Goal: Task Accomplishment & Management: Complete application form

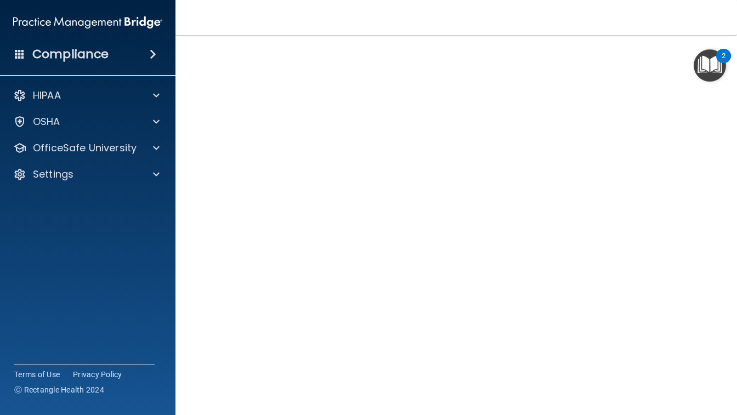
scroll to position [44, 0]
click at [93, 100] on div "HIPAA" at bounding box center [73, 95] width 136 height 13
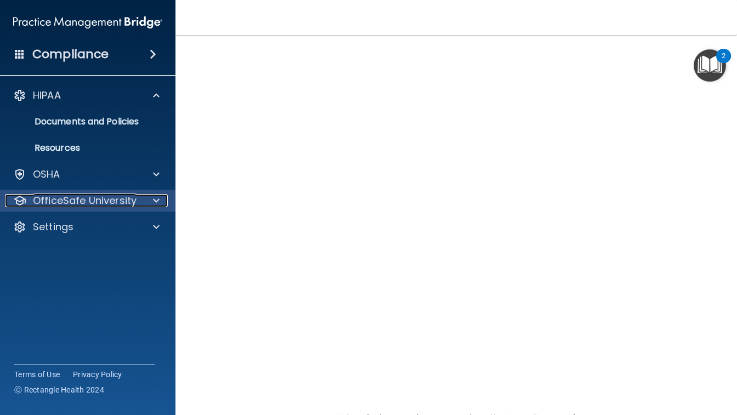
click at [97, 201] on p "OfficeSafe University" at bounding box center [85, 200] width 104 height 13
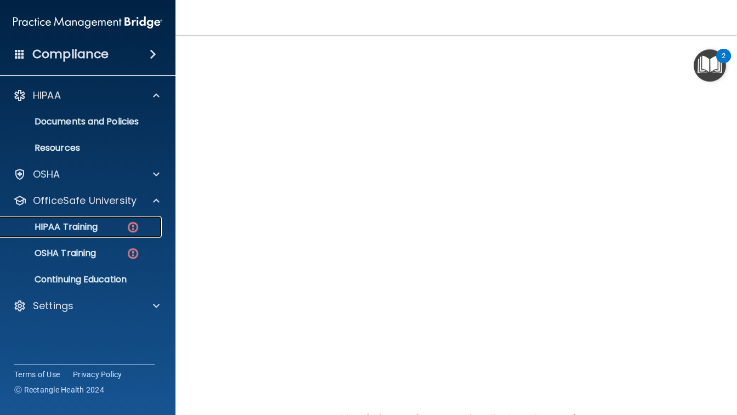
click at [82, 227] on p "HIPAA Training" at bounding box center [52, 227] width 91 height 11
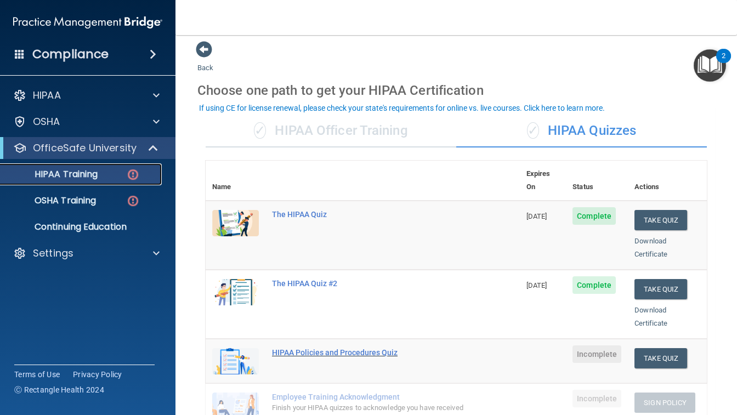
scroll to position [3, 0]
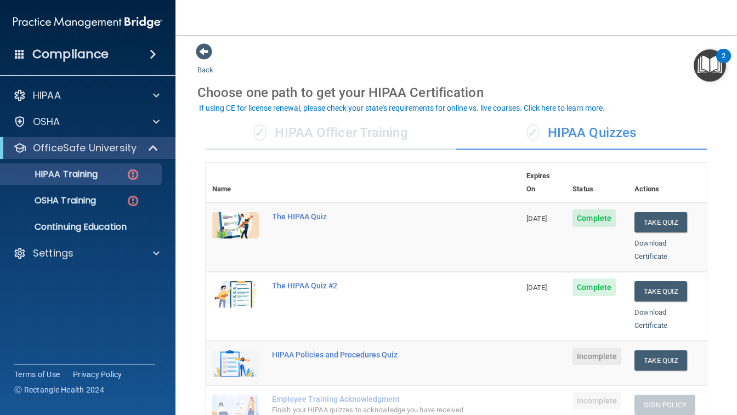
click at [341, 133] on div "✓ HIPAA Officer Training" at bounding box center [331, 133] width 251 height 33
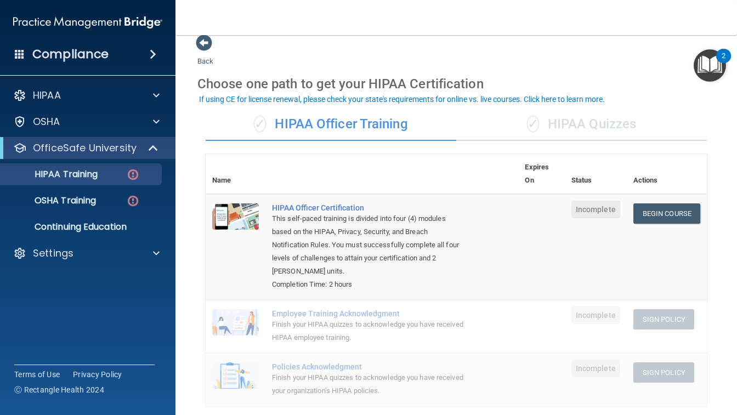
scroll to position [0, 0]
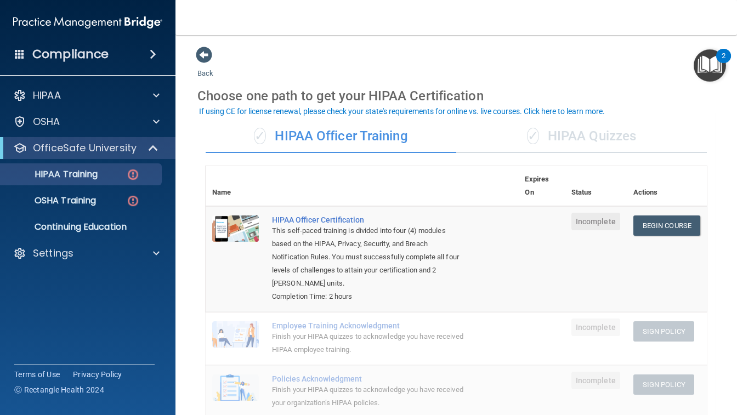
click at [588, 132] on div "✓ HIPAA Quizzes" at bounding box center [582, 136] width 251 height 33
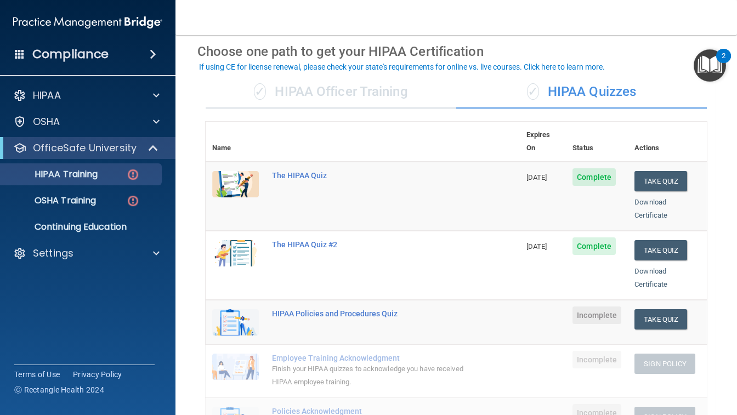
scroll to position [26, 0]
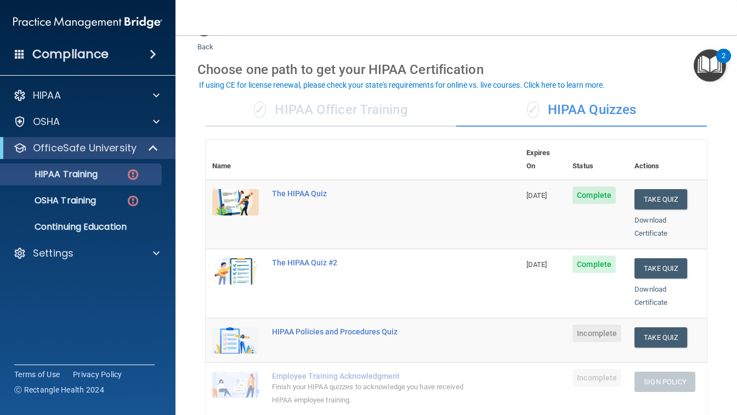
click at [381, 101] on div "✓ HIPAA Officer Training" at bounding box center [331, 110] width 251 height 33
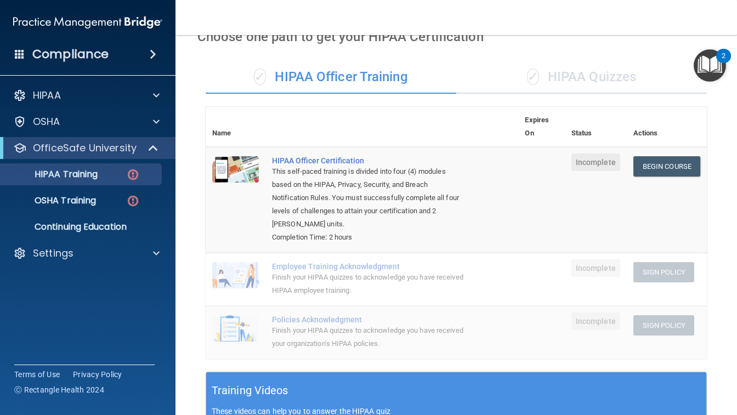
scroll to position [0, 0]
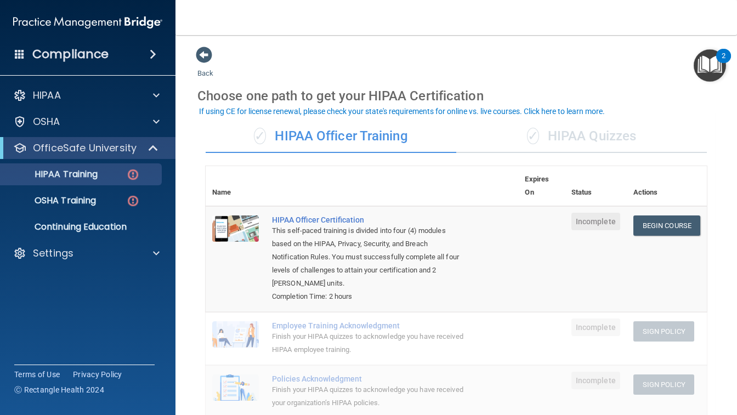
click at [561, 136] on div "✓ HIPAA Quizzes" at bounding box center [582, 136] width 251 height 33
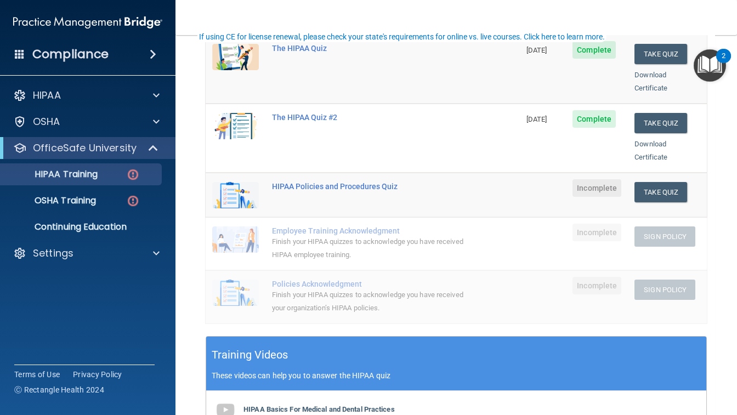
scroll to position [196, 0]
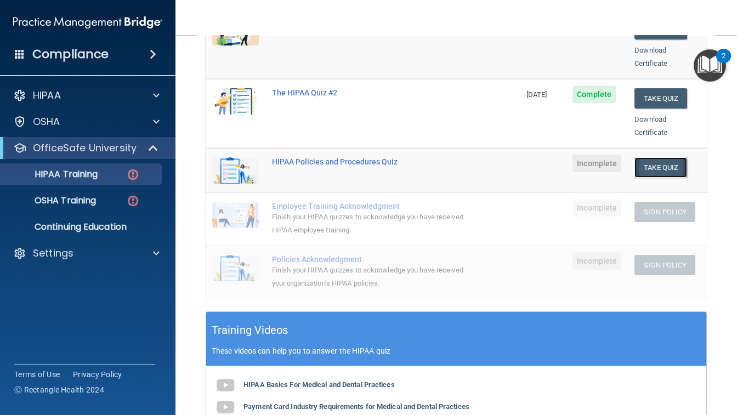
click at [663, 160] on button "Take Quiz" at bounding box center [661, 167] width 53 height 20
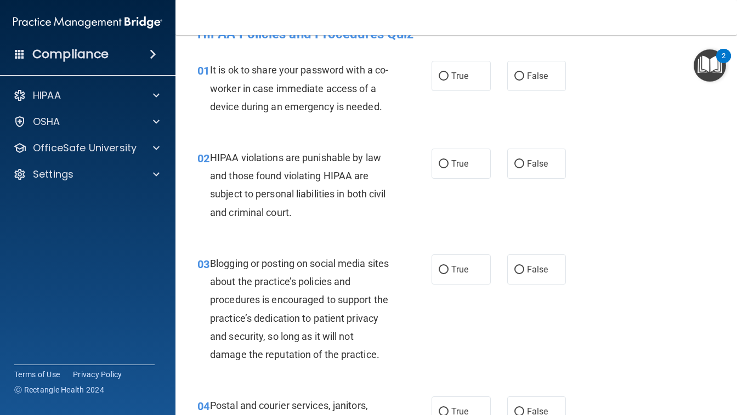
scroll to position [28, 0]
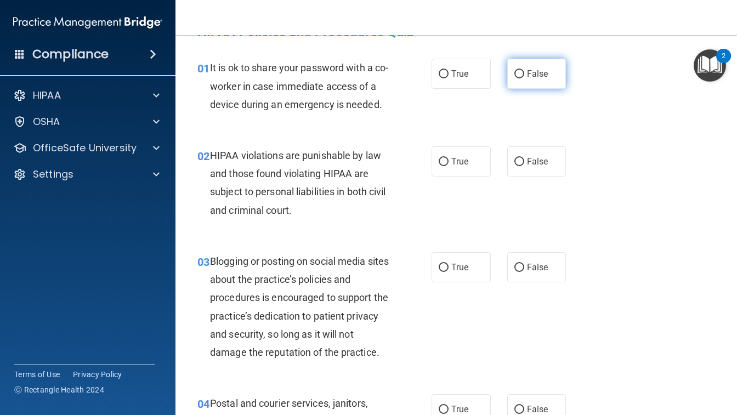
click at [534, 80] on label "False" at bounding box center [537, 74] width 59 height 30
click at [525, 78] on input "False" at bounding box center [520, 74] width 10 height 8
radio input "true"
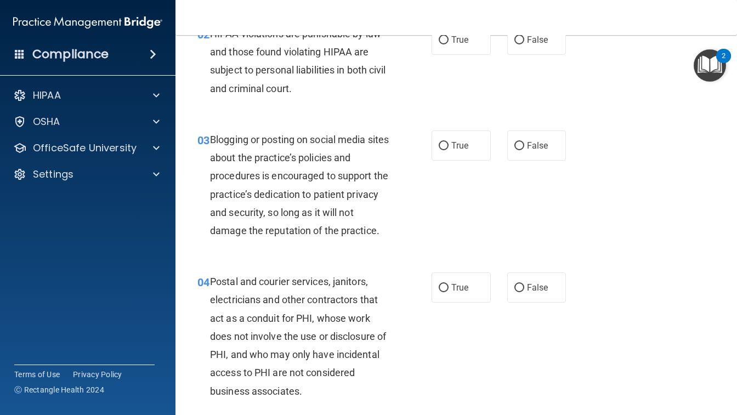
scroll to position [151, 0]
click at [459, 44] on span "True" at bounding box center [460, 38] width 17 height 10
click at [449, 43] on input "True" at bounding box center [444, 39] width 10 height 8
radio input "true"
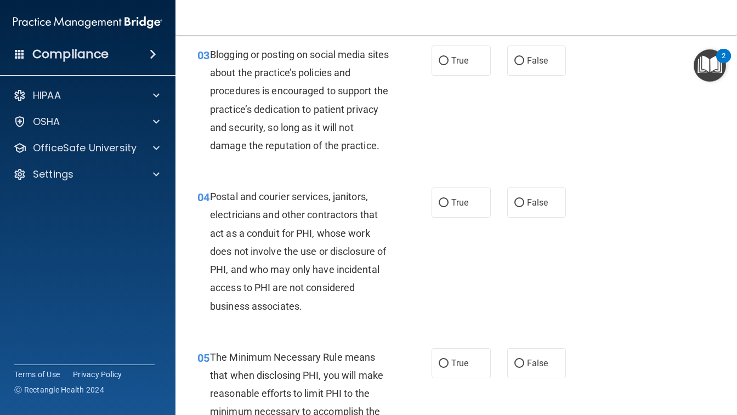
scroll to position [243, 0]
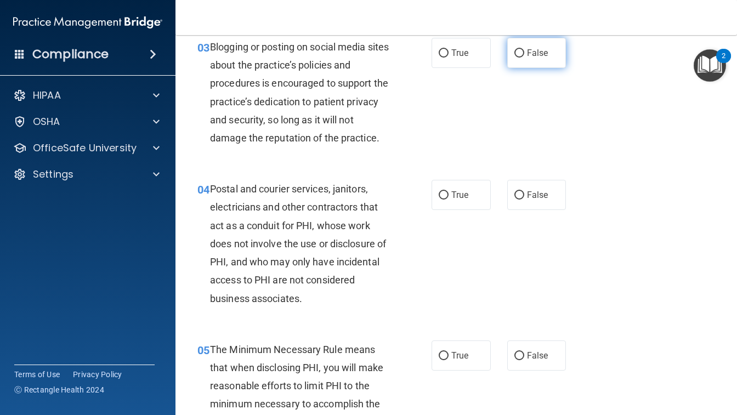
click at [542, 58] on span "False" at bounding box center [537, 53] width 21 height 10
click at [525, 58] on input "False" at bounding box center [520, 53] width 10 height 8
radio input "true"
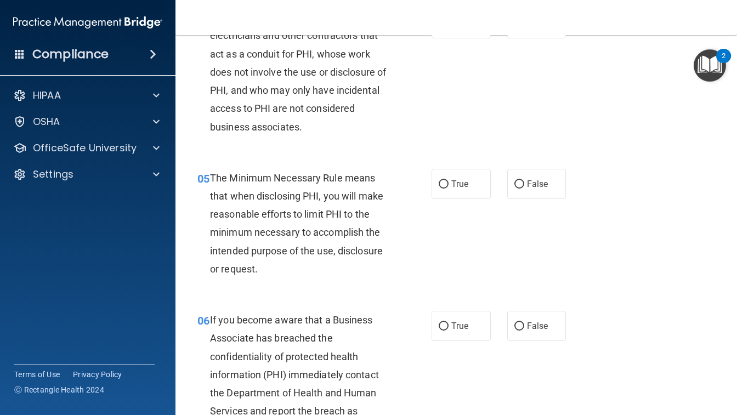
scroll to position [418, 0]
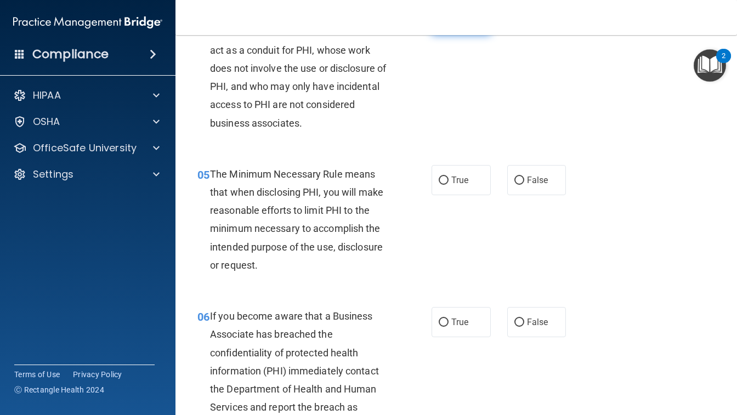
click at [453, 25] on span "True" at bounding box center [460, 19] width 17 height 10
click at [449, 24] on input "True" at bounding box center [444, 20] width 10 height 8
radio input "true"
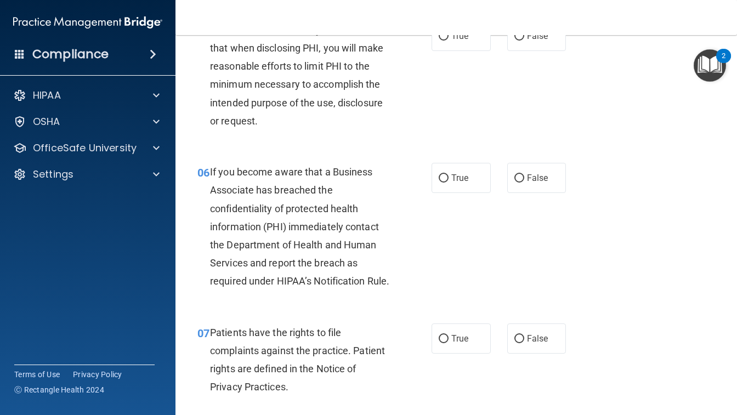
scroll to position [565, 0]
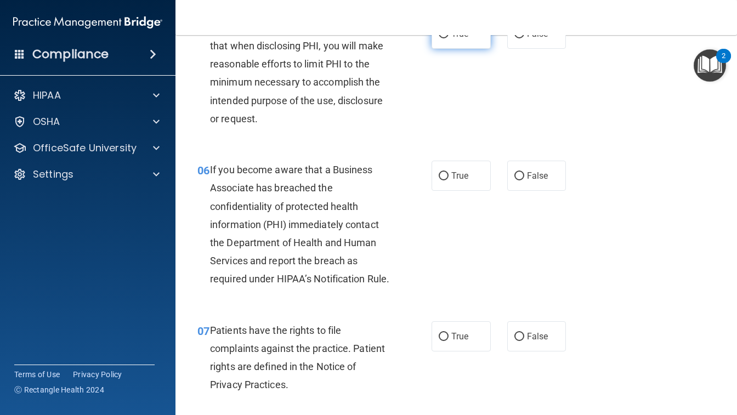
click at [452, 39] on span "True" at bounding box center [460, 34] width 17 height 10
click at [449, 38] on input "True" at bounding box center [444, 34] width 10 height 8
radio input "true"
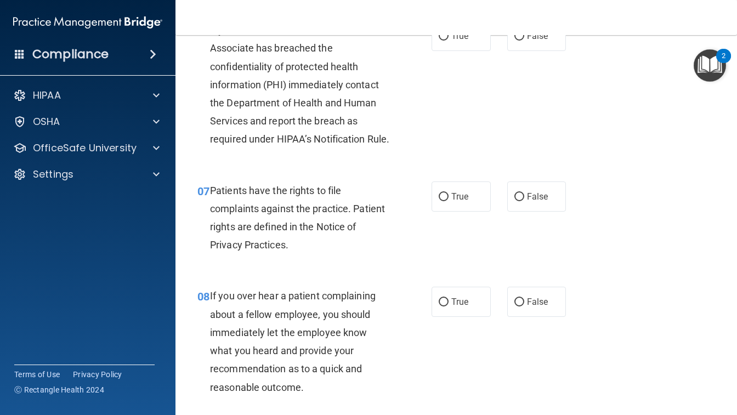
scroll to position [700, 0]
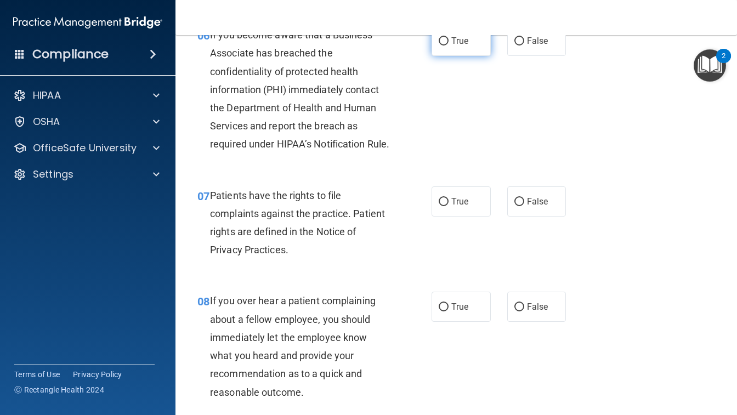
click at [454, 46] on span "True" at bounding box center [460, 41] width 17 height 10
click at [449, 46] on input "True" at bounding box center [444, 41] width 10 height 8
radio input "true"
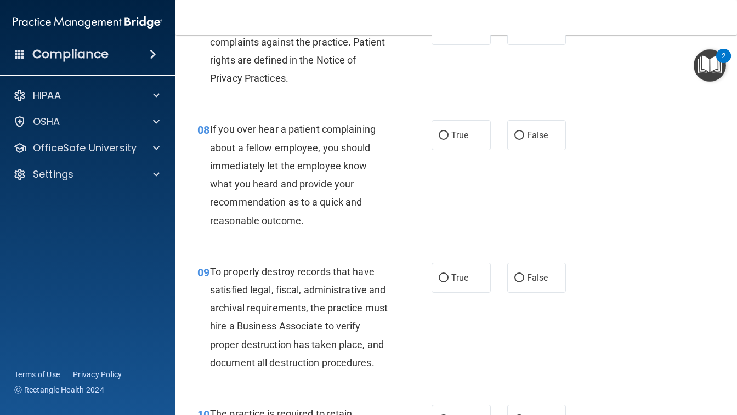
scroll to position [889, 0]
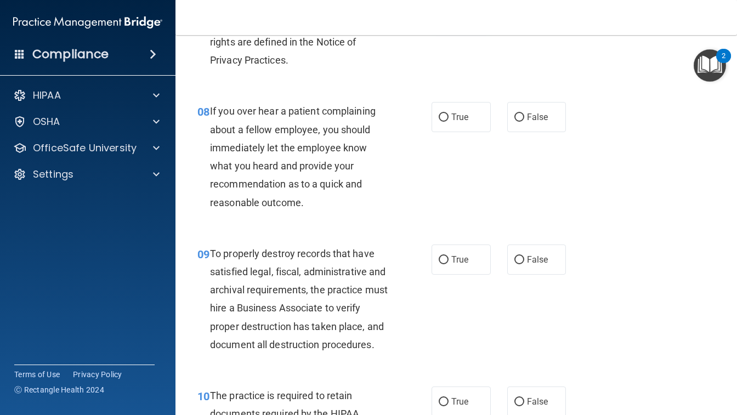
click at [454, 17] on span "True" at bounding box center [460, 12] width 17 height 10
click at [449, 16] on input "True" at bounding box center [444, 12] width 10 height 8
radio input "true"
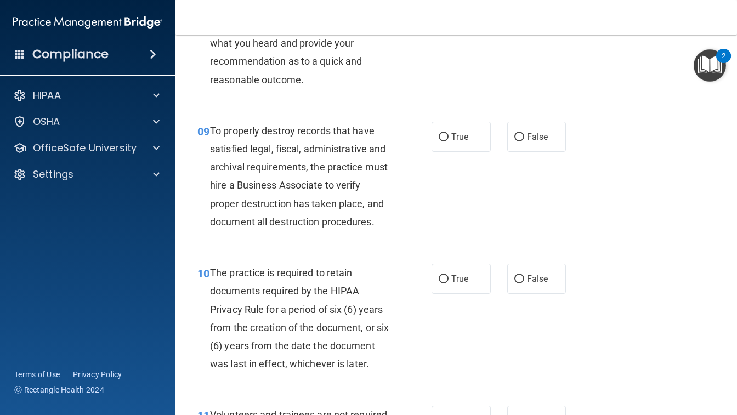
scroll to position [1010, 0]
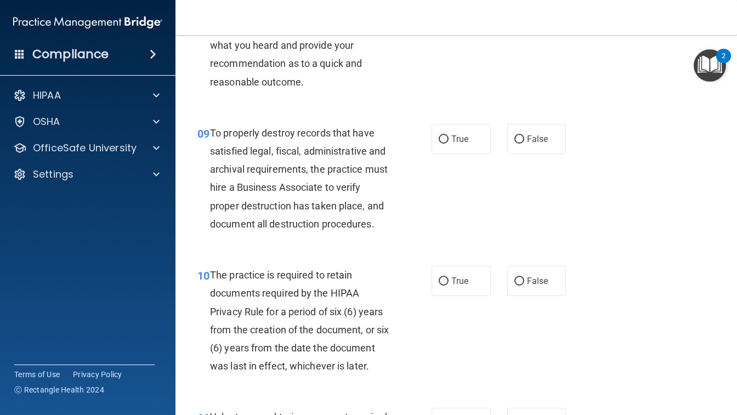
radio input "true"
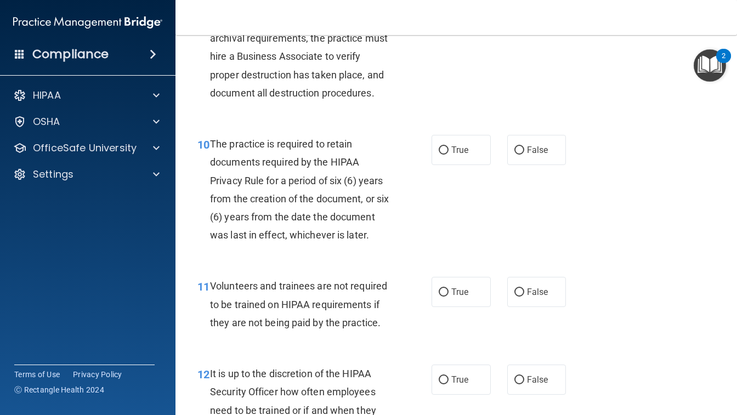
scroll to position [1142, 0]
click at [452, 13] on span "True" at bounding box center [460, 7] width 17 height 10
click at [449, 12] on input "True" at bounding box center [444, 8] width 10 height 8
radio input "true"
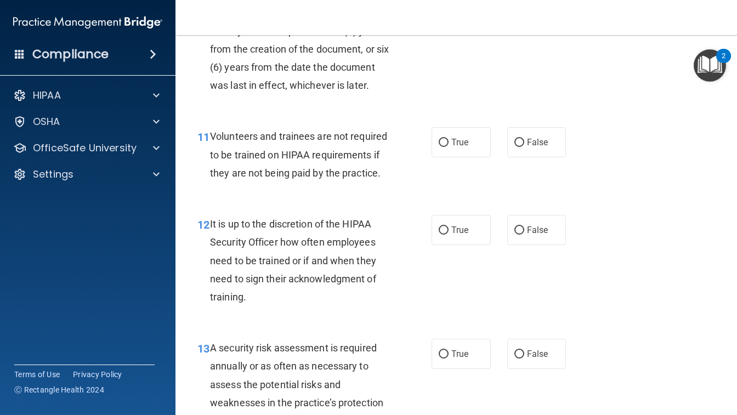
scroll to position [1292, 0]
click at [449, 4] on input "True" at bounding box center [444, 0] width 10 height 8
radio input "true"
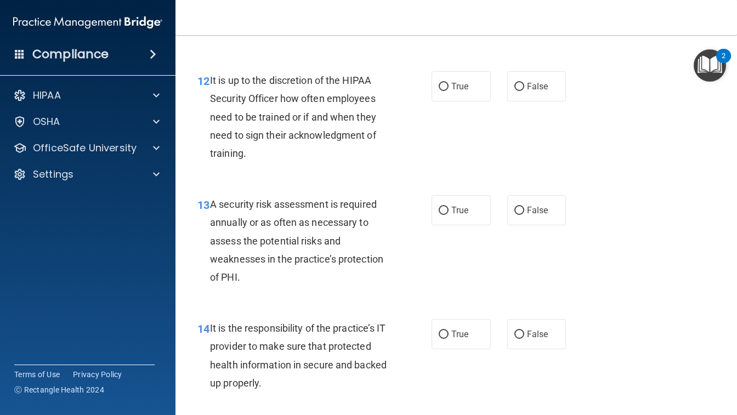
scroll to position [1435, 0]
radio input "true"
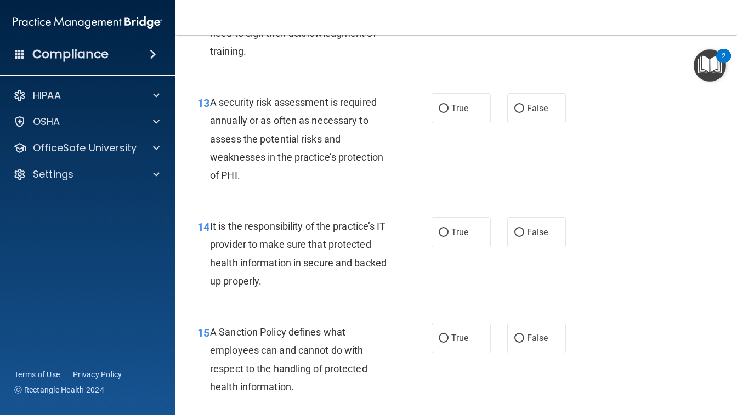
scroll to position [1536, 0]
radio input "true"
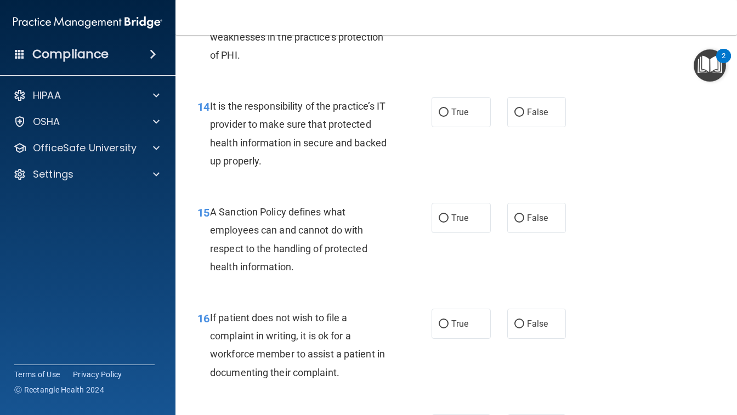
scroll to position [1659, 0]
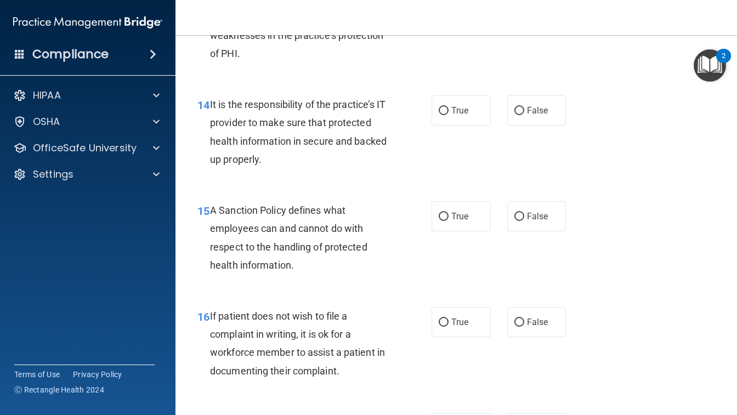
radio input "true"
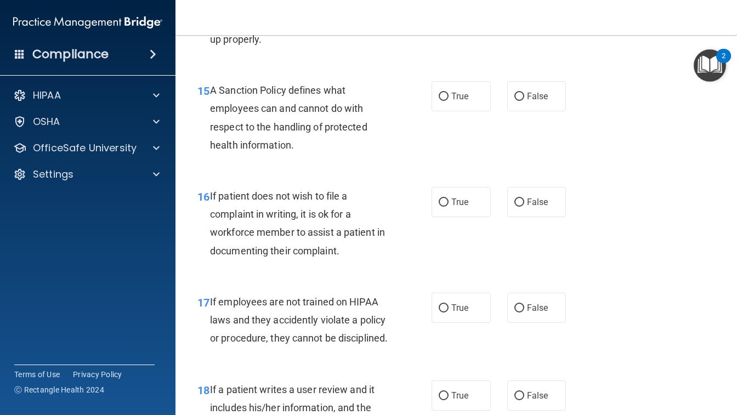
scroll to position [1785, 0]
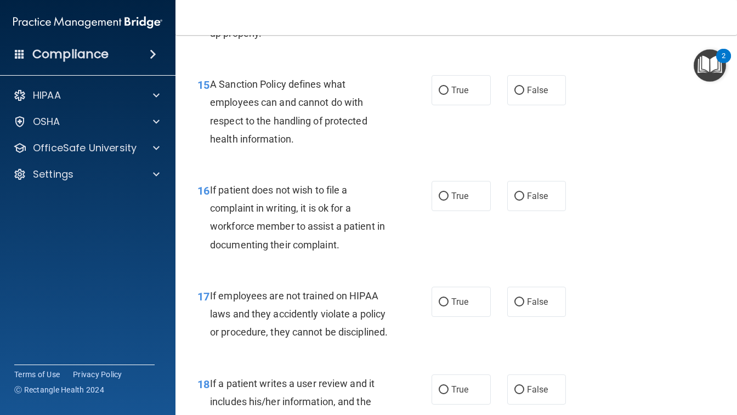
radio input "true"
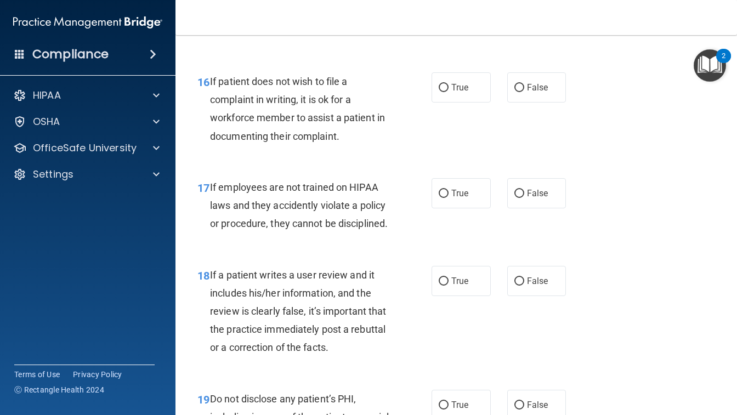
scroll to position [1893, 0]
radio input "true"
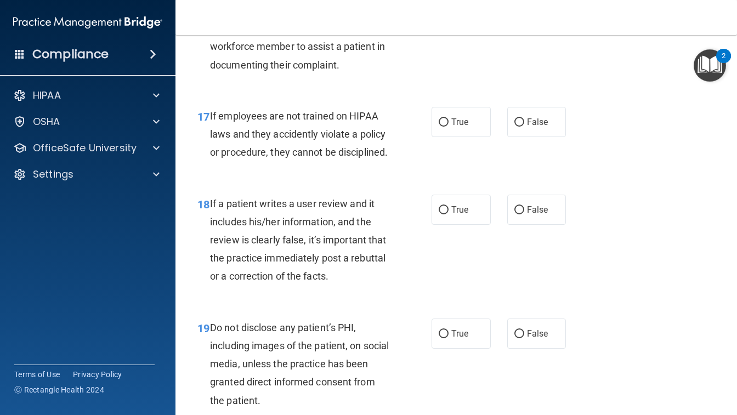
scroll to position [1964, 0]
click at [470, 32] on label "True" at bounding box center [461, 17] width 59 height 30
click at [449, 21] on input "True" at bounding box center [444, 17] width 10 height 8
radio input "true"
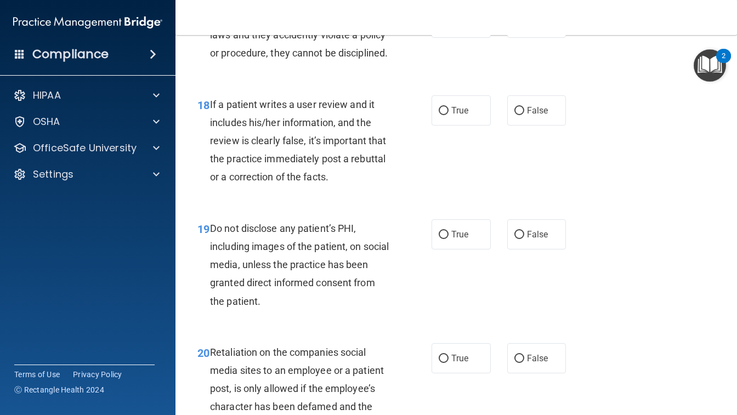
scroll to position [2082, 0]
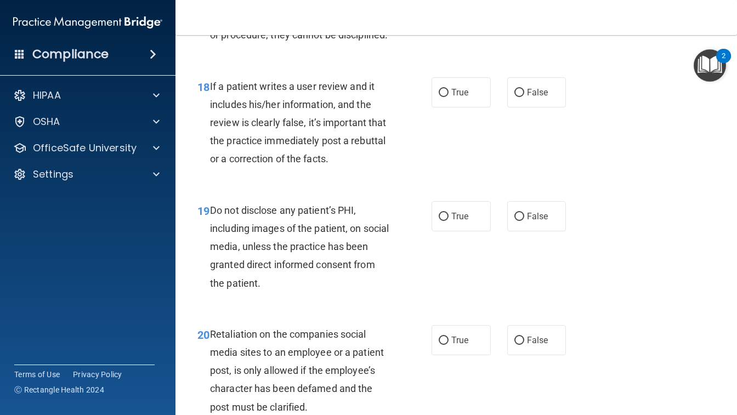
click at [539, 10] on span "False" at bounding box center [537, 4] width 21 height 10
click at [525, 9] on input "False" at bounding box center [520, 5] width 10 height 8
radio input "true"
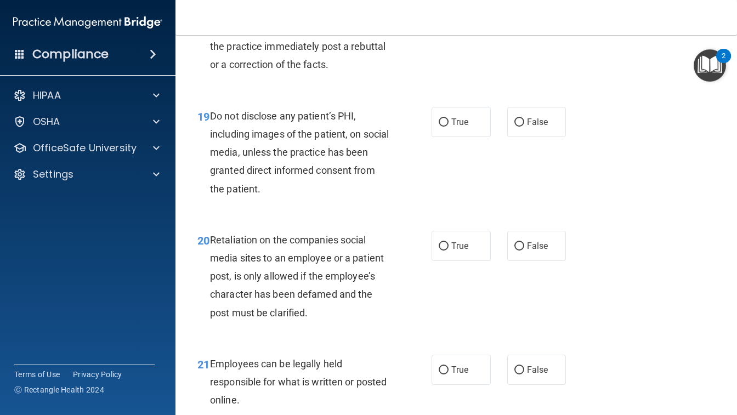
scroll to position [2179, 0]
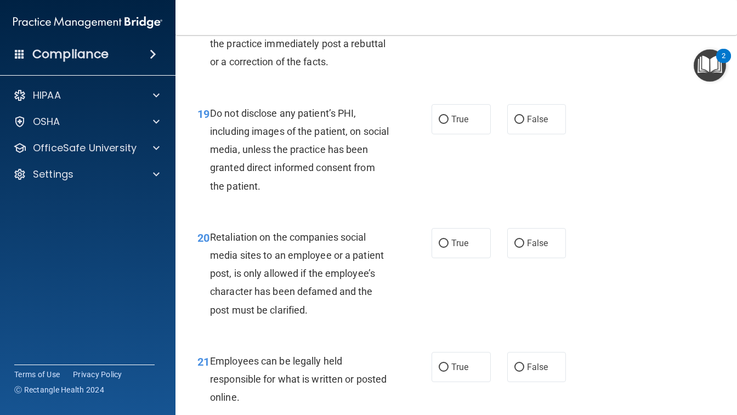
radio input "true"
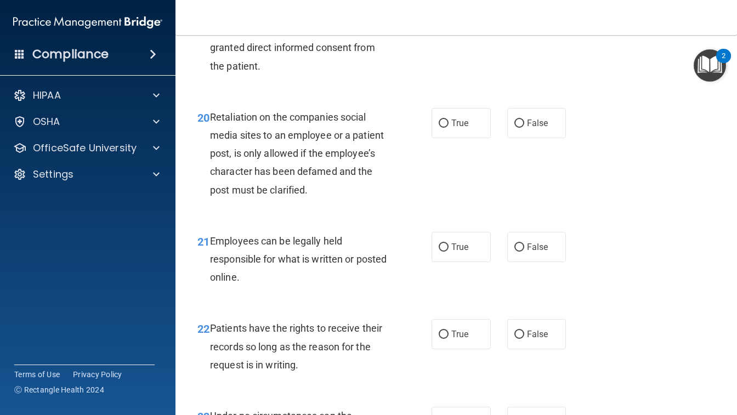
scroll to position [2300, 0]
radio input "true"
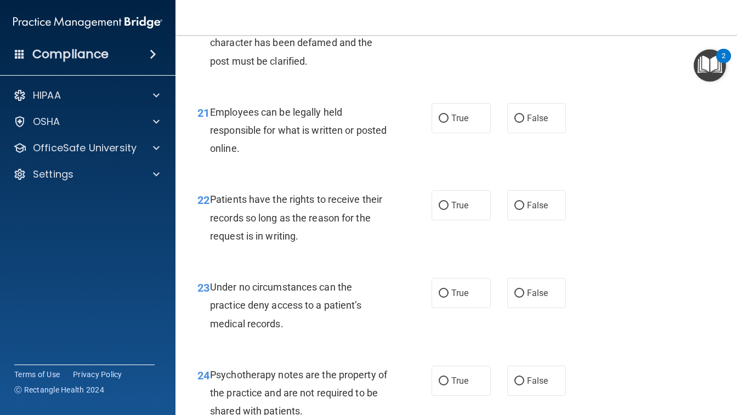
scroll to position [2430, 0]
radio input "true"
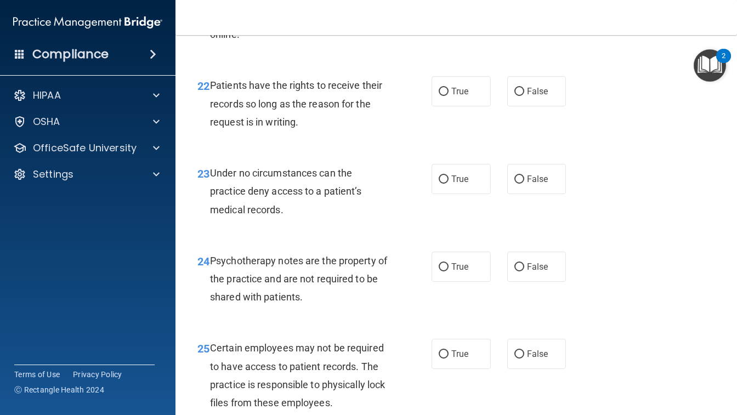
scroll to position [2545, 0]
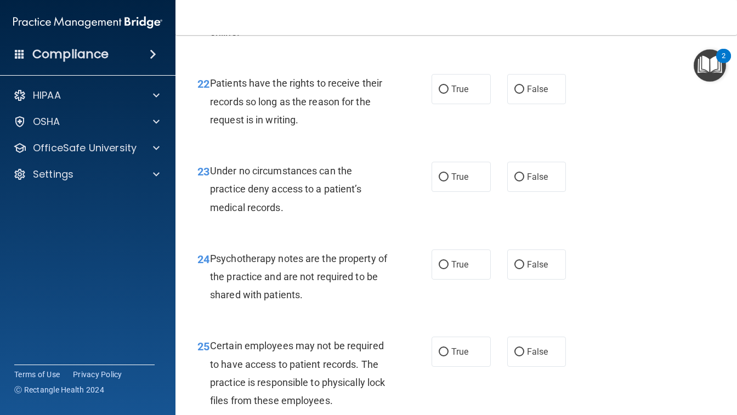
click at [466, 7] on span "True" at bounding box center [460, 2] width 17 height 10
click at [449, 7] on input "True" at bounding box center [444, 2] width 10 height 8
radio input "true"
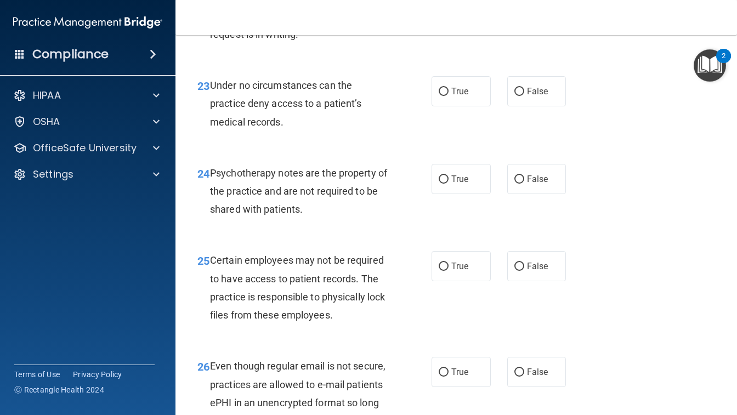
scroll to position [2638, 0]
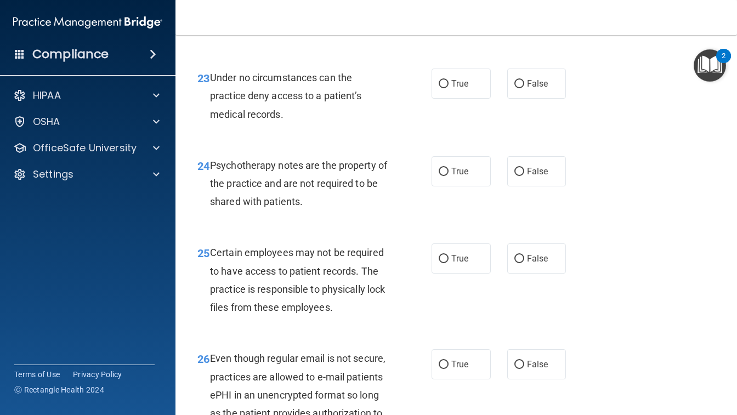
radio input "true"
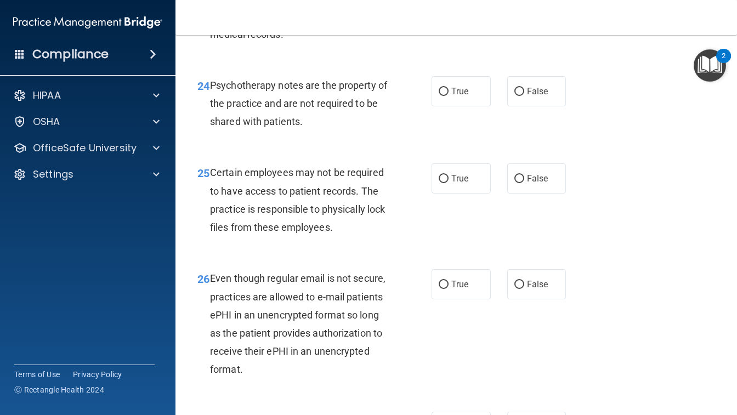
scroll to position [2722, 0]
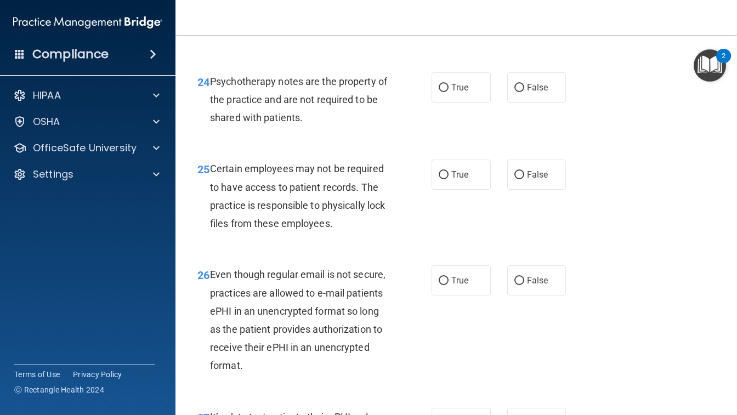
click at [463, 5] on span "True" at bounding box center [460, 0] width 17 height 10
click at [449, 4] on input "True" at bounding box center [444, 0] width 10 height 8
radio input "true"
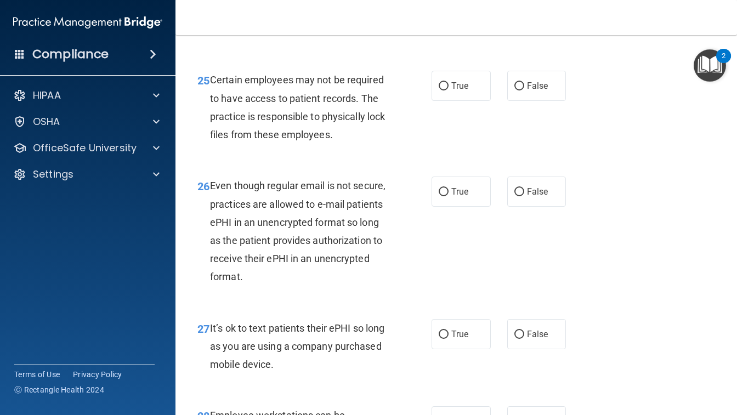
scroll to position [2812, 0]
radio input "true"
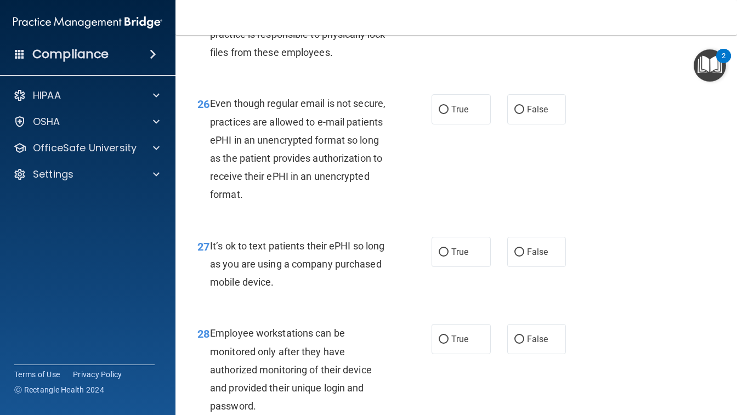
scroll to position [2893, 0]
click at [450, 19] on label "True" at bounding box center [461, 4] width 59 height 30
click at [449, 9] on input "True" at bounding box center [444, 5] width 10 height 8
radio input "true"
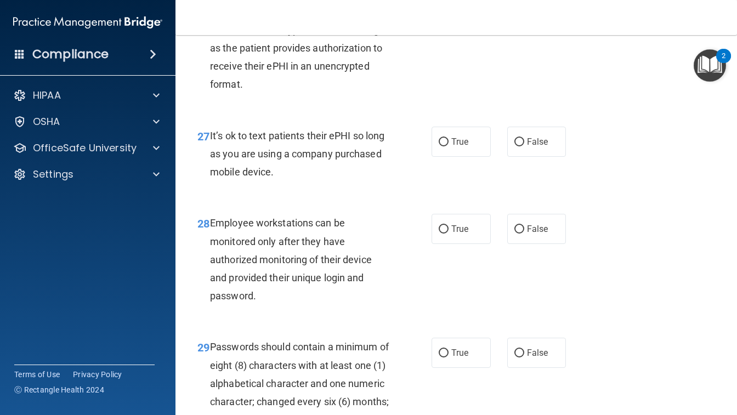
scroll to position [3005, 0]
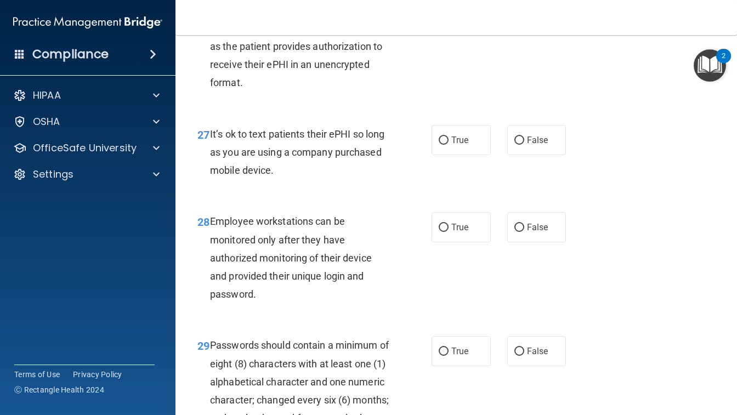
radio input "true"
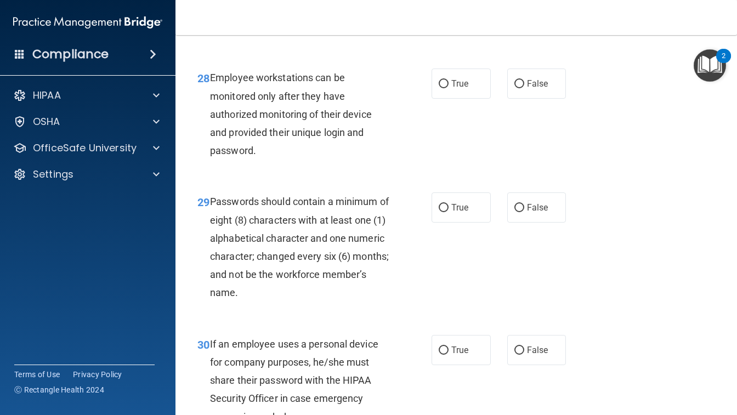
scroll to position [3152, 0]
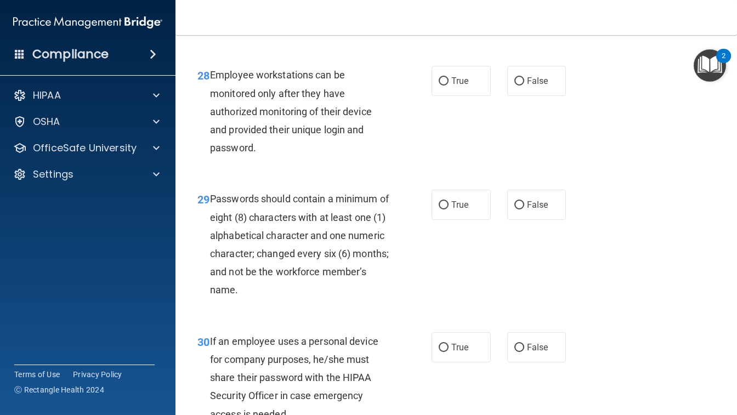
radio input "true"
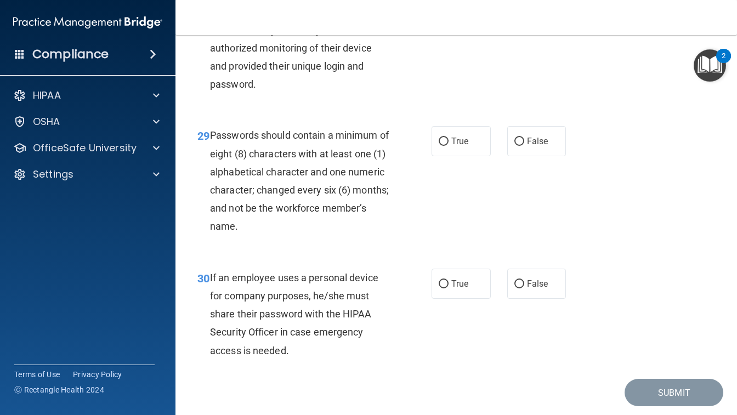
scroll to position [3221, 0]
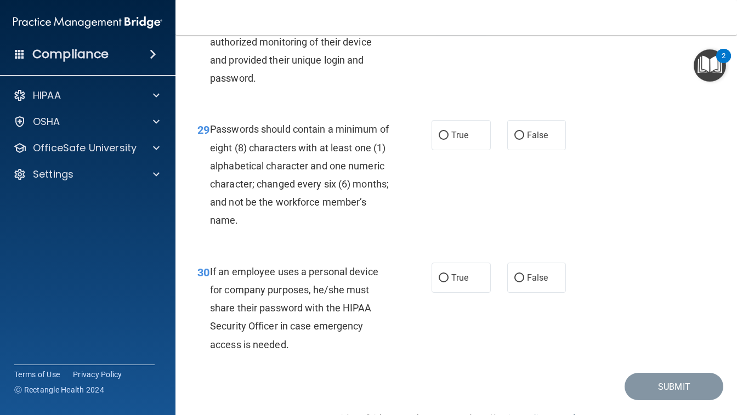
click at [458, 16] on span "True" at bounding box center [460, 11] width 17 height 10
click at [449, 16] on input "True" at bounding box center [444, 12] width 10 height 8
radio input "true"
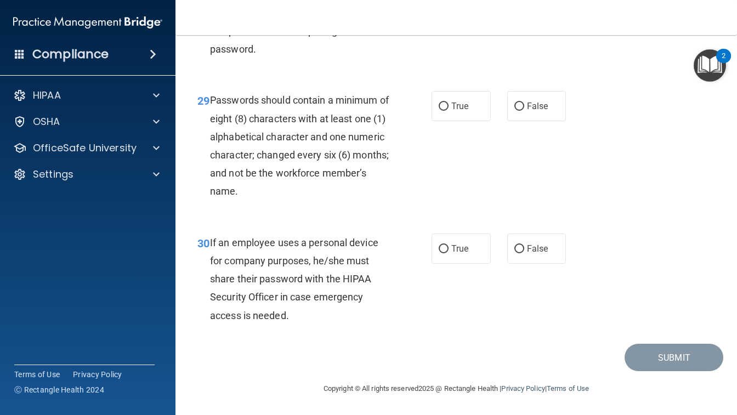
scroll to position [3324, 0]
click at [455, 103] on span "True" at bounding box center [460, 106] width 17 height 10
click at [449, 103] on input "True" at bounding box center [444, 107] width 10 height 8
radio input "true"
click at [539, 248] on span "False" at bounding box center [537, 249] width 21 height 10
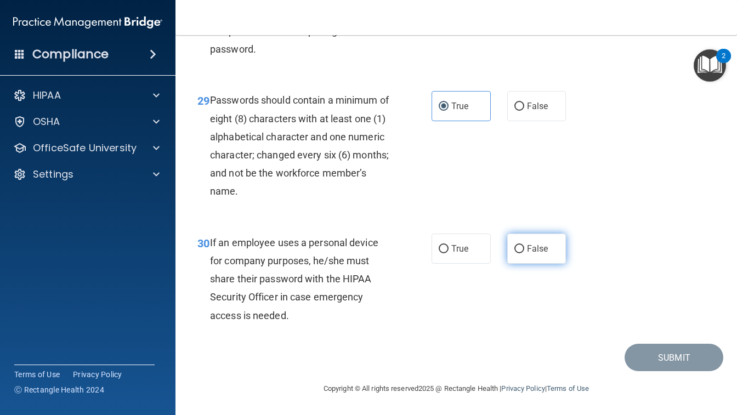
click at [525, 248] on input "False" at bounding box center [520, 249] width 10 height 8
radio input "true"
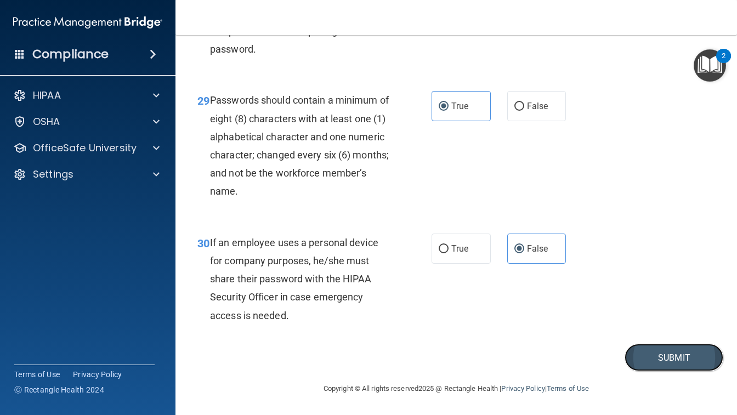
click at [687, 357] on button "Submit" at bounding box center [674, 358] width 99 height 28
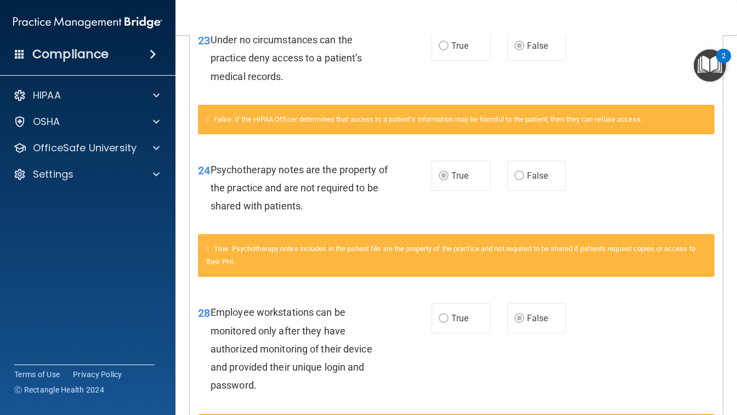
scroll to position [1094, 0]
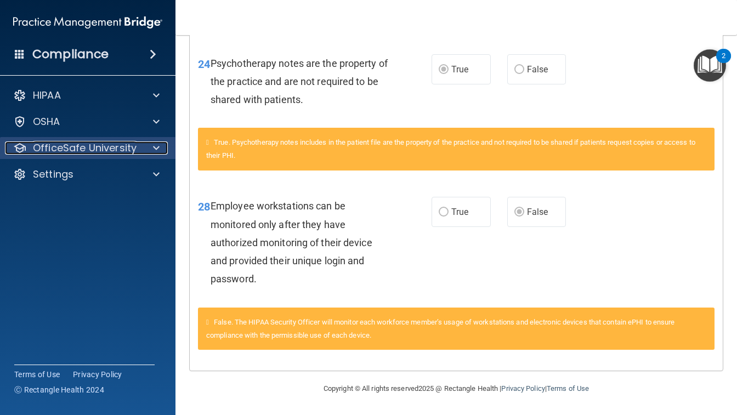
click at [88, 150] on p "OfficeSafe University" at bounding box center [85, 148] width 104 height 13
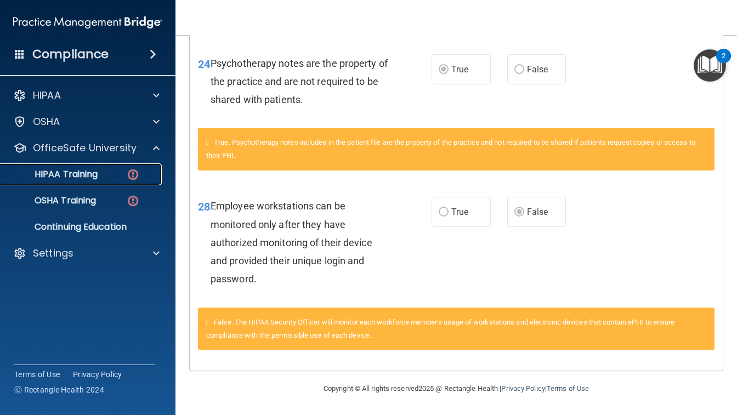
click at [81, 173] on p "HIPAA Training" at bounding box center [52, 174] width 91 height 11
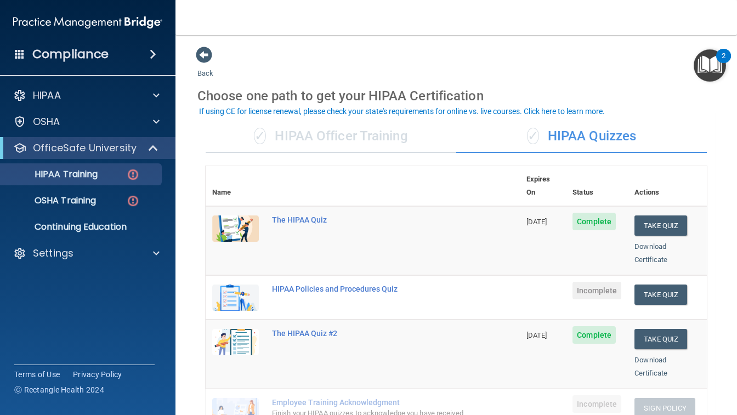
click at [363, 141] on div "✓ HIPAA Officer Training" at bounding box center [331, 136] width 251 height 33
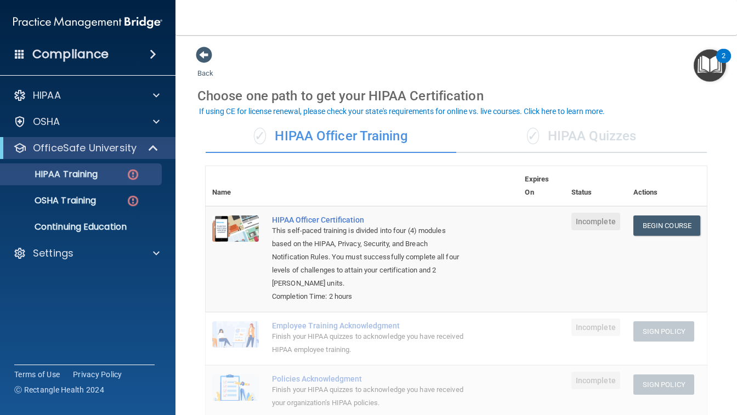
click at [600, 135] on div "✓ HIPAA Quizzes" at bounding box center [582, 136] width 251 height 33
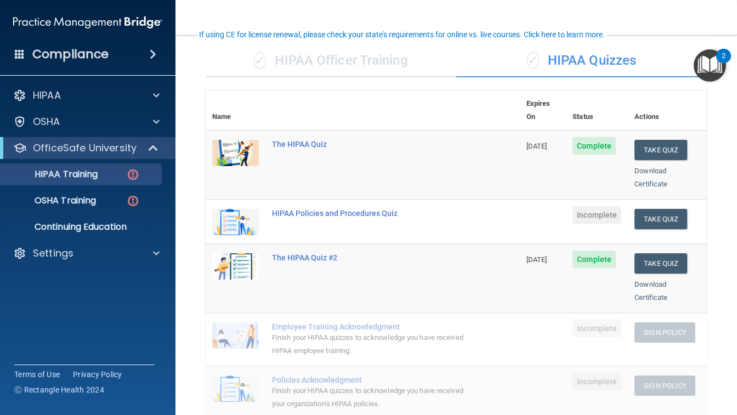
scroll to position [77, 0]
click at [593, 205] on span "Incomplete" at bounding box center [597, 214] width 49 height 18
click at [657, 208] on button "Take Quiz" at bounding box center [661, 218] width 53 height 20
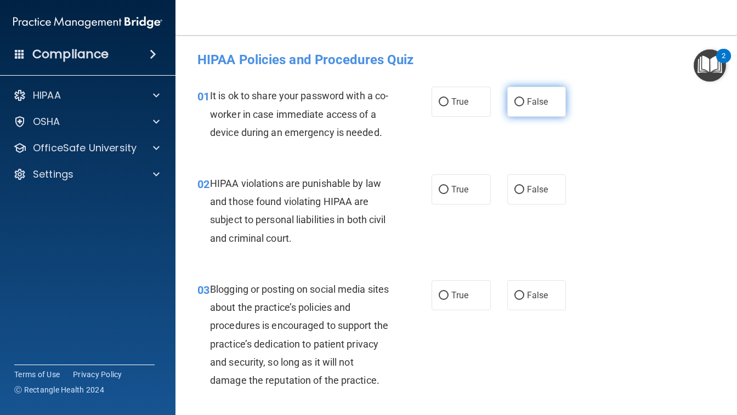
click at [534, 97] on span "False" at bounding box center [537, 102] width 21 height 10
click at [525, 98] on input "False" at bounding box center [520, 102] width 10 height 8
radio input "true"
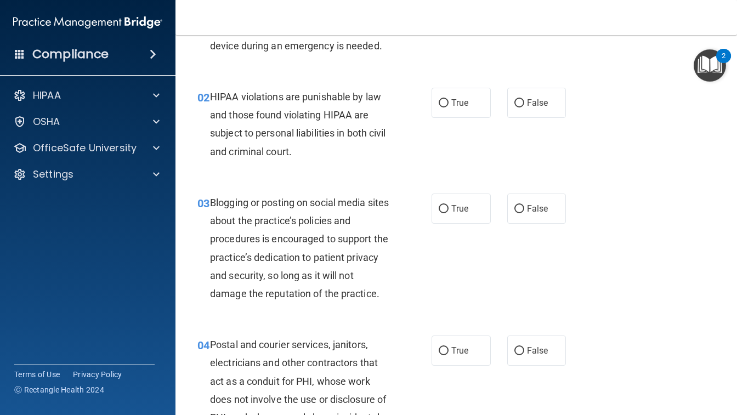
scroll to position [106, 0]
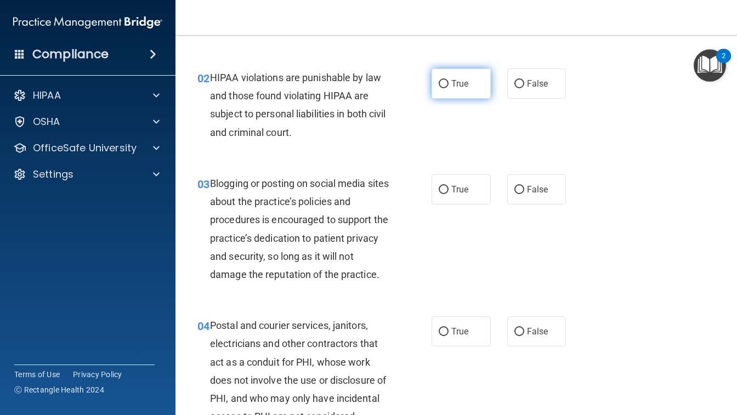
click at [443, 92] on label "True" at bounding box center [461, 84] width 59 height 30
click at [443, 88] on input "True" at bounding box center [444, 84] width 10 height 8
radio input "true"
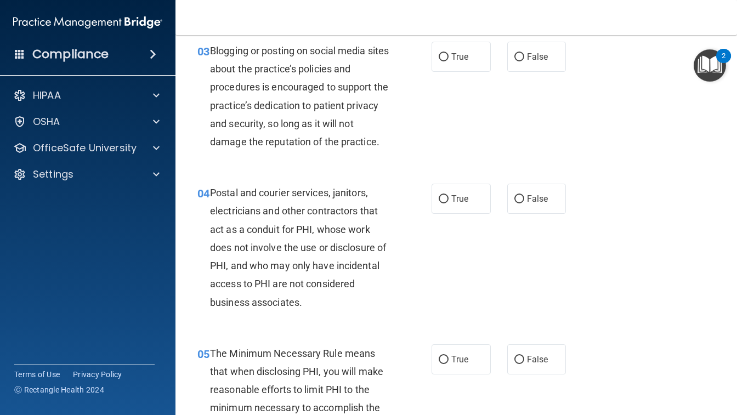
scroll to position [239, 0]
click at [528, 71] on label "False" at bounding box center [537, 56] width 59 height 30
click at [525, 61] on input "False" at bounding box center [520, 57] width 10 height 8
radio input "true"
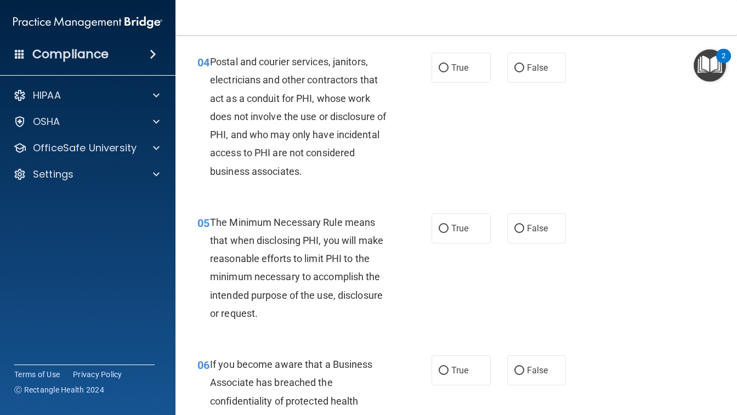
scroll to position [386, 0]
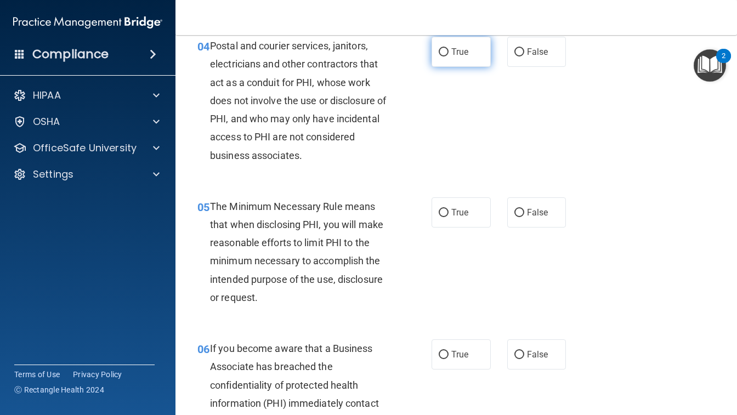
click at [433, 67] on label "True" at bounding box center [461, 52] width 59 height 30
click at [439, 57] on input "True" at bounding box center [444, 52] width 10 height 8
radio input "true"
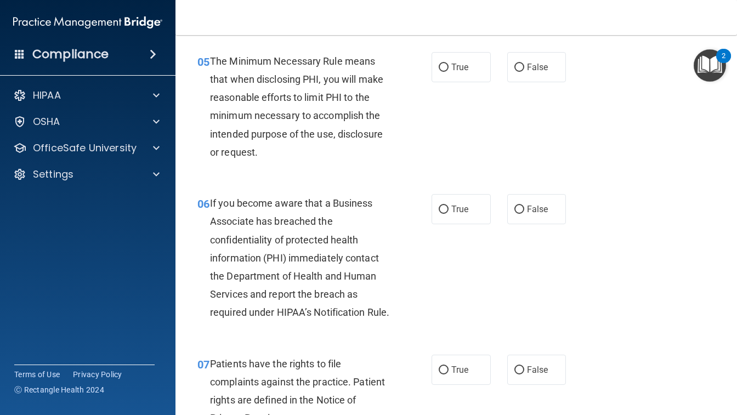
scroll to position [532, 0]
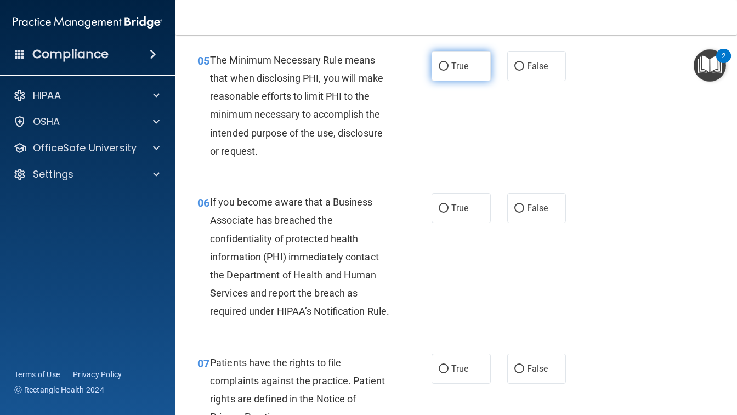
click at [458, 81] on label "True" at bounding box center [461, 66] width 59 height 30
click at [449, 71] on input "True" at bounding box center [444, 67] width 10 height 8
radio input "true"
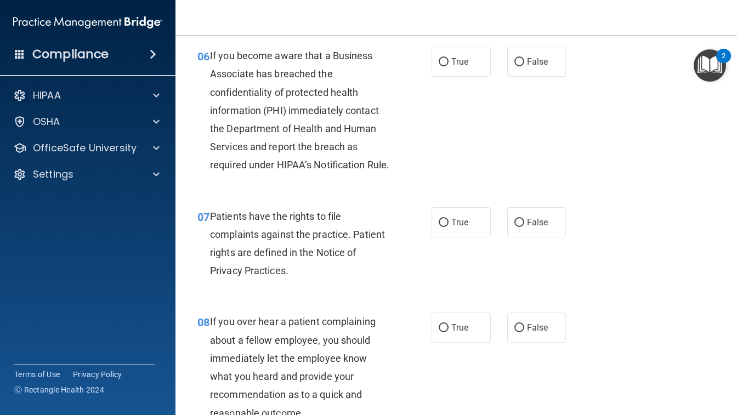
scroll to position [680, 0]
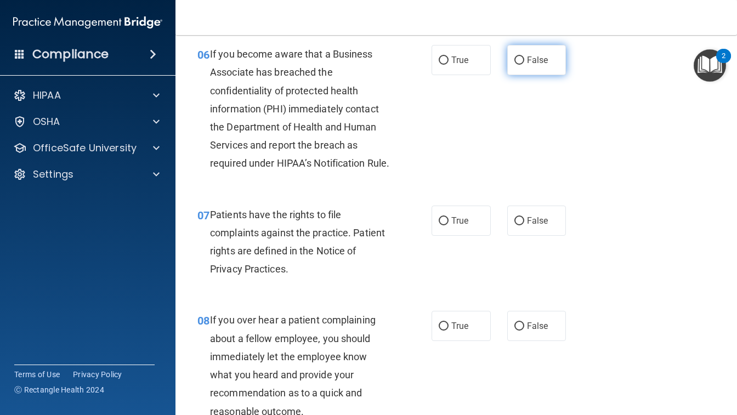
click at [536, 65] on span "False" at bounding box center [537, 60] width 21 height 10
click at [525, 65] on input "False" at bounding box center [520, 61] width 10 height 8
radio input "true"
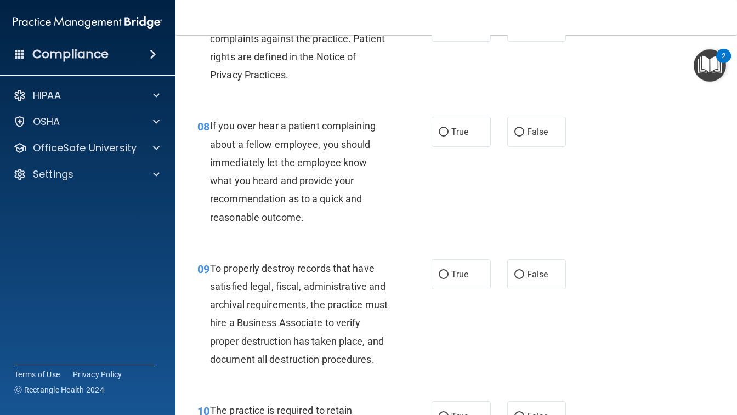
scroll to position [872, 0]
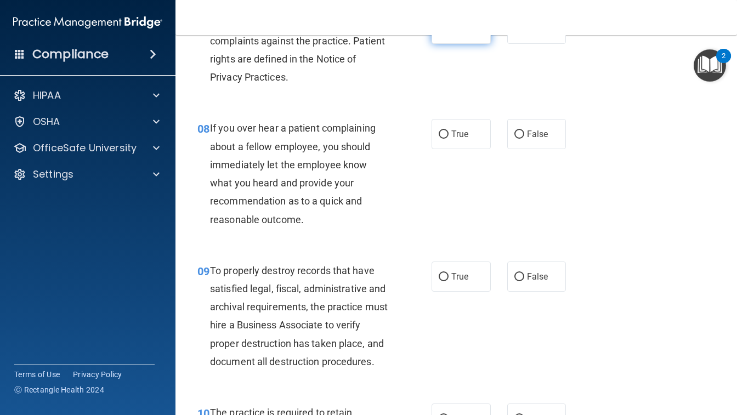
click at [454, 34] on span "True" at bounding box center [460, 29] width 17 height 10
click at [449, 33] on input "True" at bounding box center [444, 29] width 10 height 8
radio input "true"
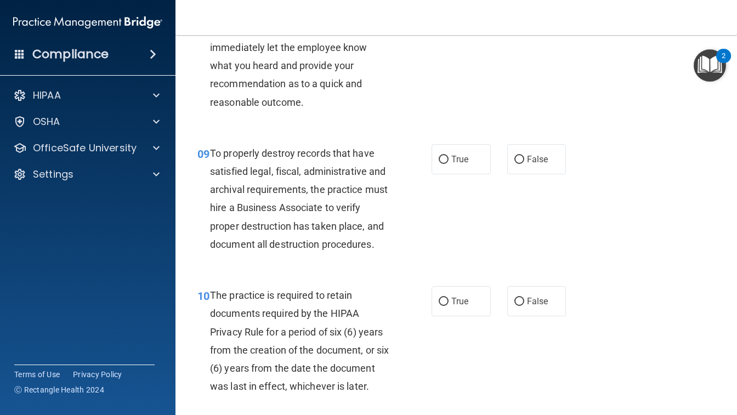
scroll to position [992, 0]
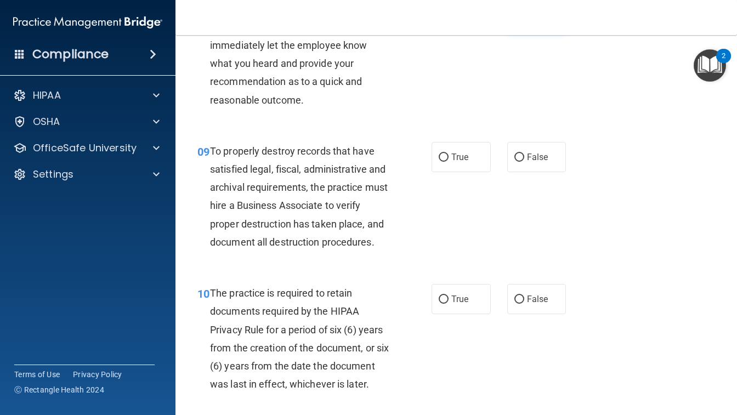
click at [527, 20] on span "False" at bounding box center [537, 14] width 21 height 10
click at [525, 19] on input "False" at bounding box center [520, 15] width 10 height 8
radio input "true"
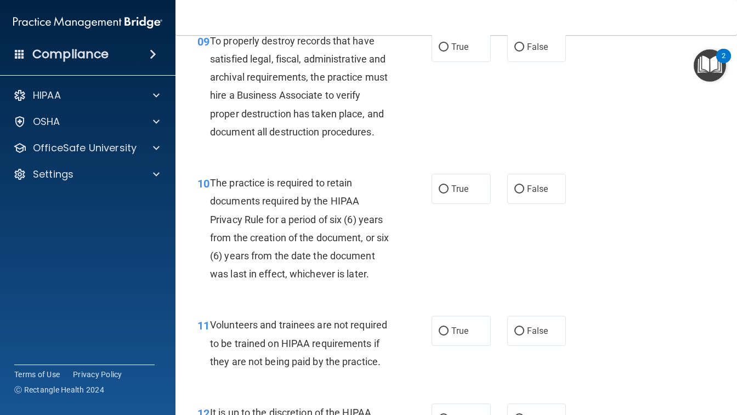
scroll to position [1113, 0]
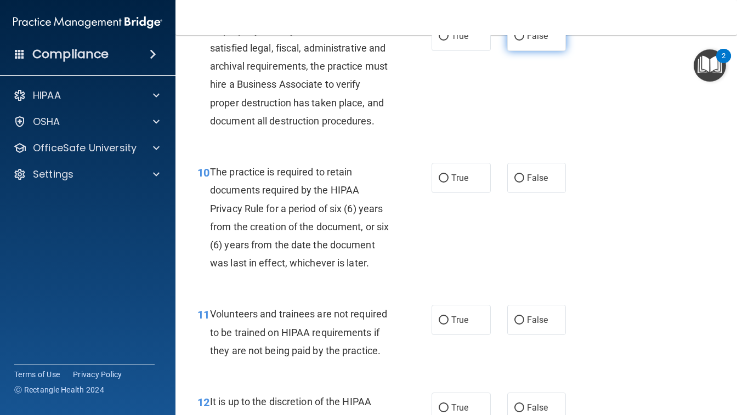
click at [543, 41] on span "False" at bounding box center [537, 36] width 21 height 10
click at [525, 41] on input "False" at bounding box center [520, 36] width 10 height 8
radio input "true"
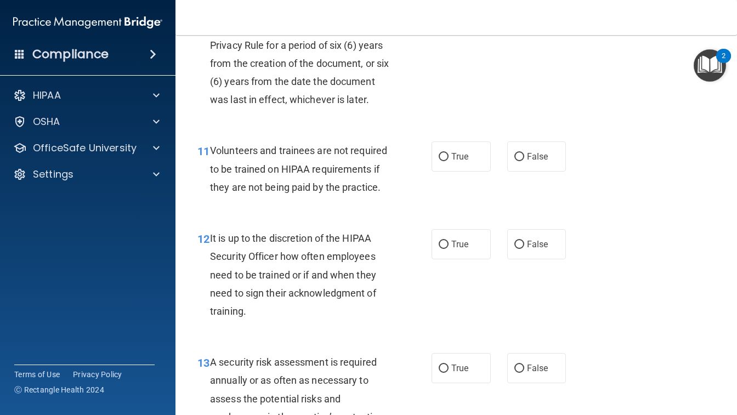
scroll to position [1278, 0]
click at [454, 29] on label "True" at bounding box center [461, 13] width 59 height 30
click at [449, 18] on input "True" at bounding box center [444, 14] width 10 height 8
radio input "true"
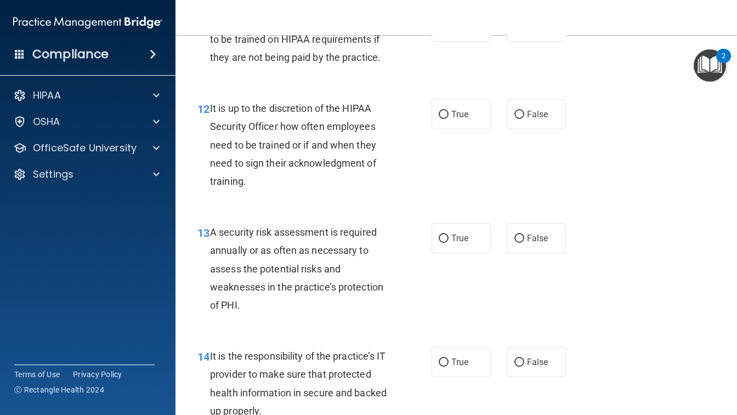
scroll to position [1412, 0]
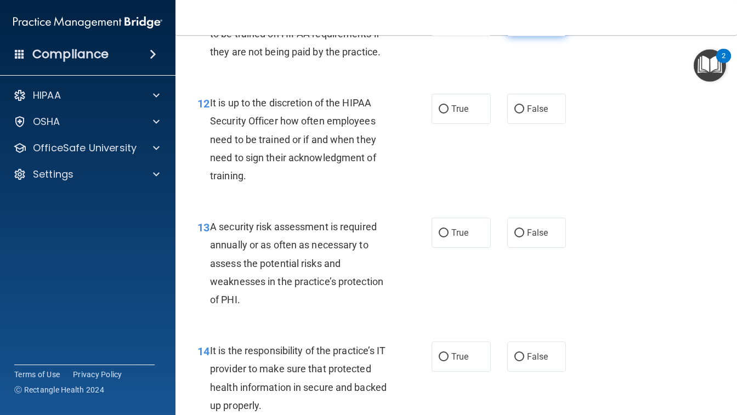
click at [543, 26] on span "False" at bounding box center [537, 21] width 21 height 10
click at [525, 26] on input "False" at bounding box center [520, 22] width 10 height 8
radio input "true"
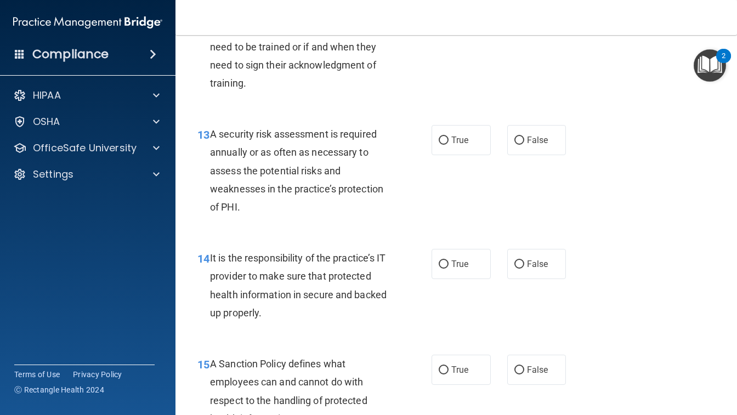
scroll to position [1520, 0]
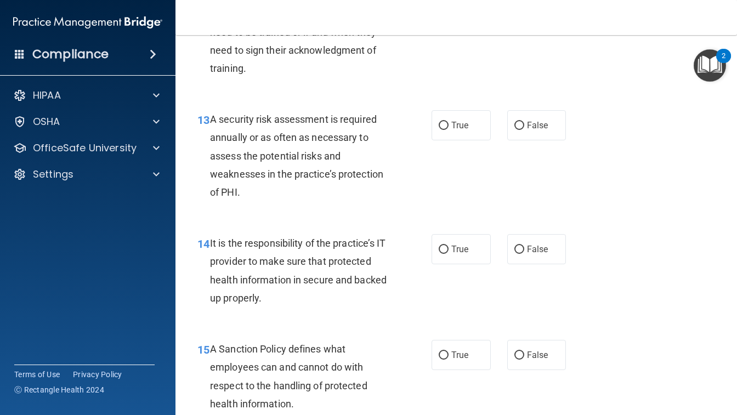
click at [539, 7] on span "False" at bounding box center [537, 1] width 21 height 10
click at [525, 6] on input "False" at bounding box center [520, 2] width 10 height 8
radio input "true"
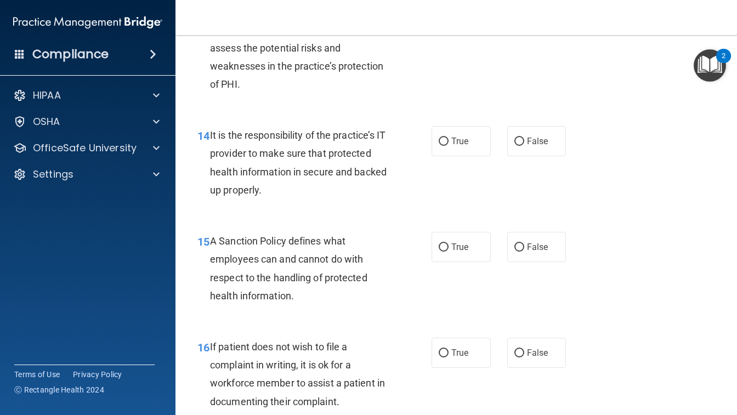
scroll to position [1639, 0]
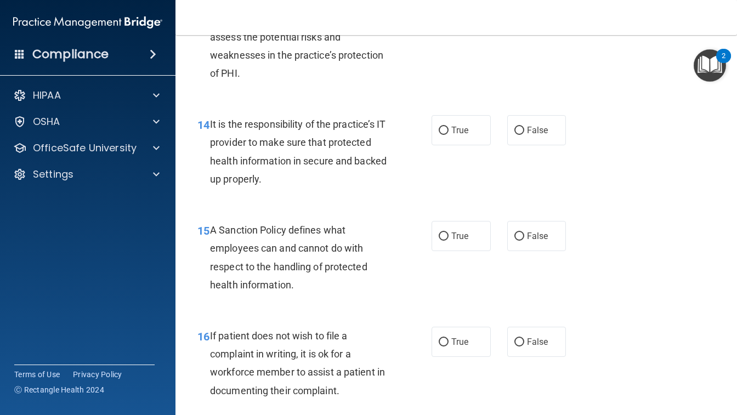
click at [458, 12] on span "True" at bounding box center [460, 6] width 17 height 10
click at [449, 11] on input "True" at bounding box center [444, 7] width 10 height 8
radio input "true"
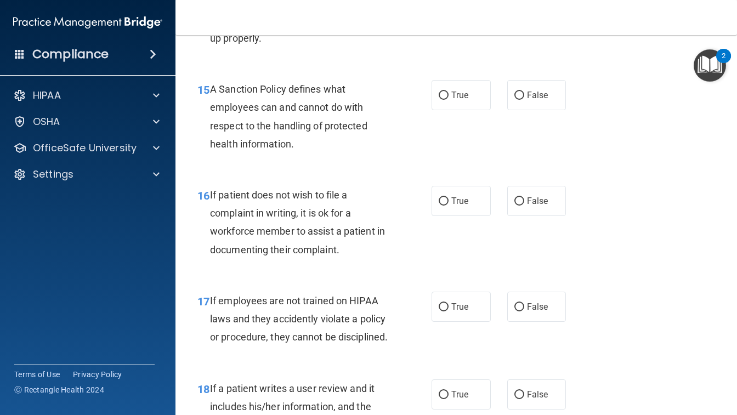
scroll to position [1781, 0]
radio input "true"
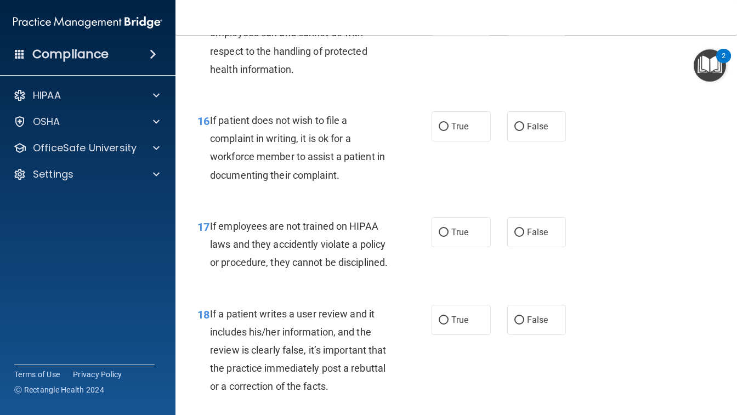
scroll to position [1857, 0]
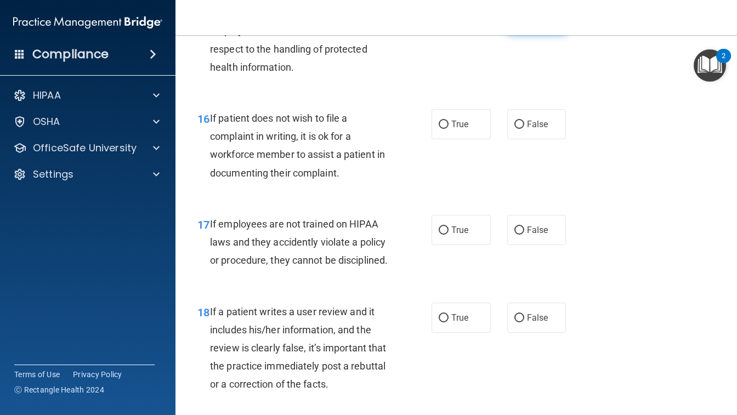
click at [534, 33] on label "False" at bounding box center [537, 18] width 59 height 30
click at [525, 23] on input "False" at bounding box center [520, 19] width 10 height 8
radio input "true"
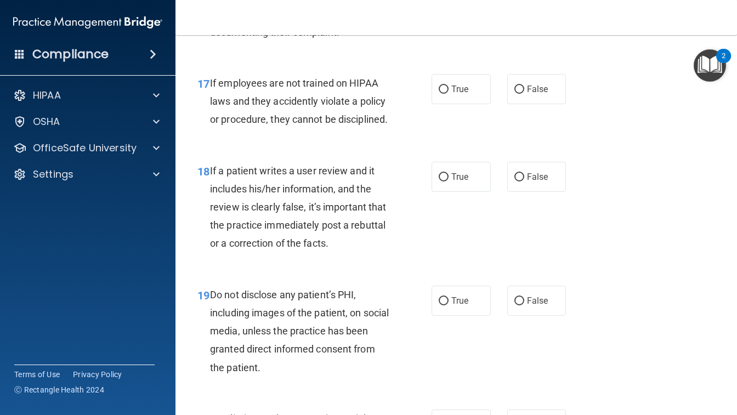
scroll to position [1991, 0]
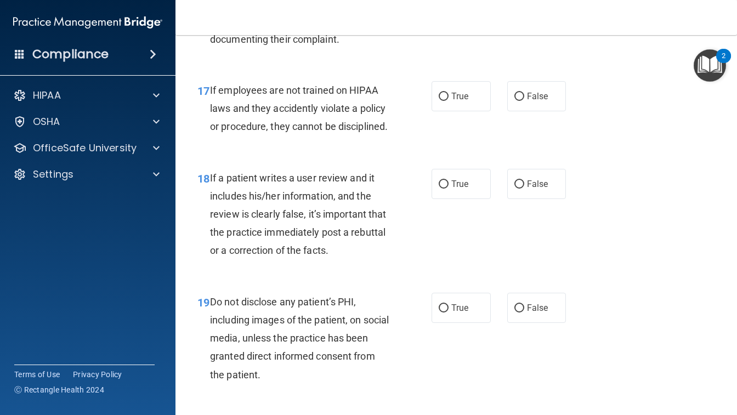
radio input "true"
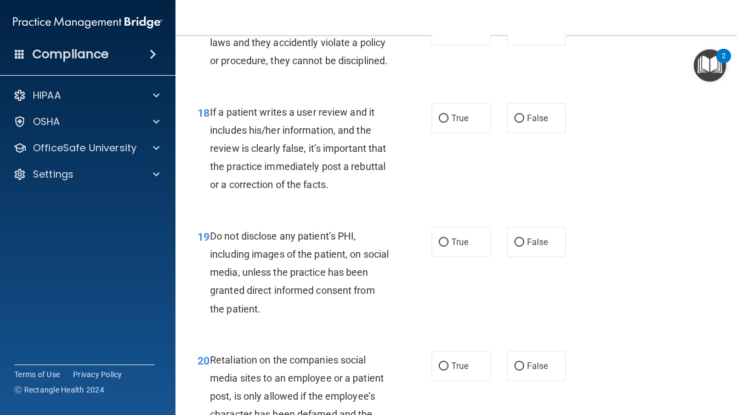
scroll to position [2061, 0]
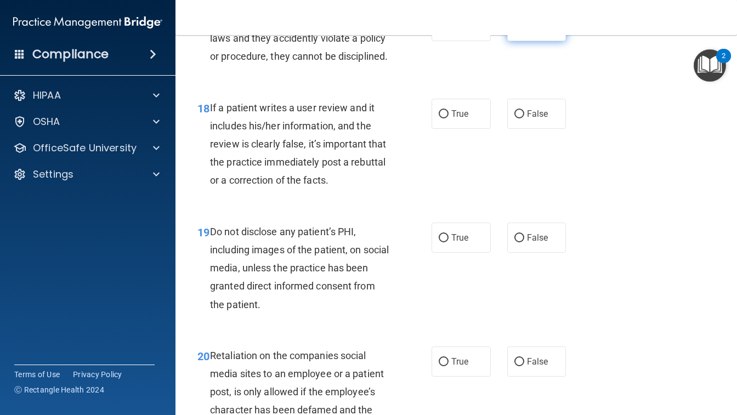
click at [533, 31] on span "False" at bounding box center [537, 26] width 21 height 10
click at [525, 31] on input "False" at bounding box center [520, 26] width 10 height 8
radio input "true"
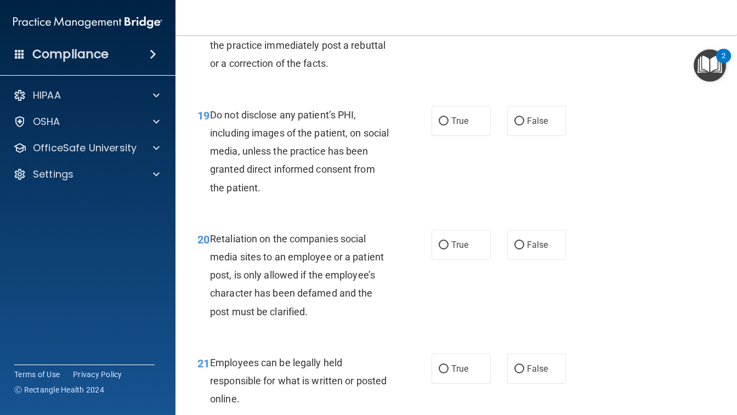
scroll to position [2177, 0]
radio input "true"
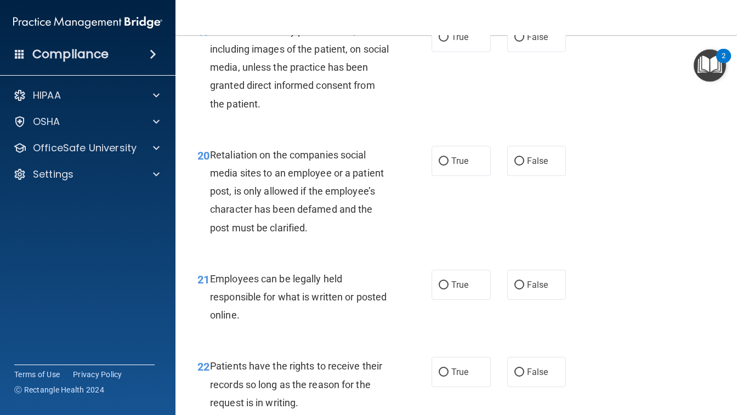
scroll to position [2270, 0]
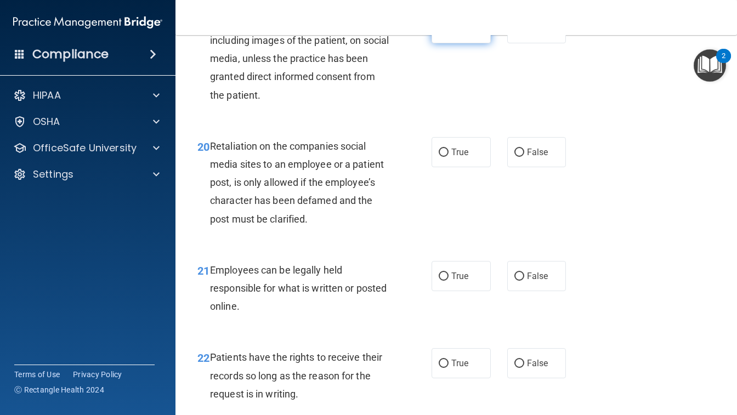
click at [458, 33] on span "True" at bounding box center [460, 28] width 17 height 10
click at [449, 33] on input "True" at bounding box center [444, 29] width 10 height 8
radio input "true"
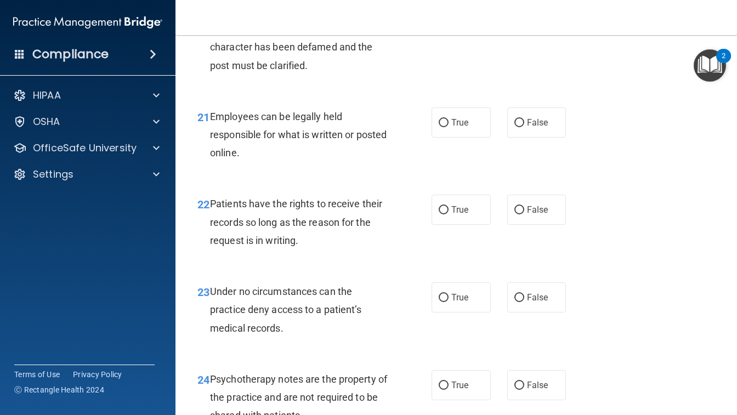
scroll to position [2425, 0]
radio input "true"
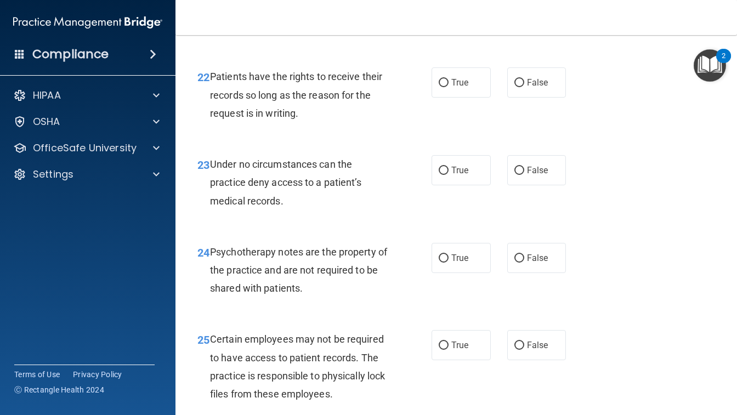
scroll to position [2552, 0]
radio input "true"
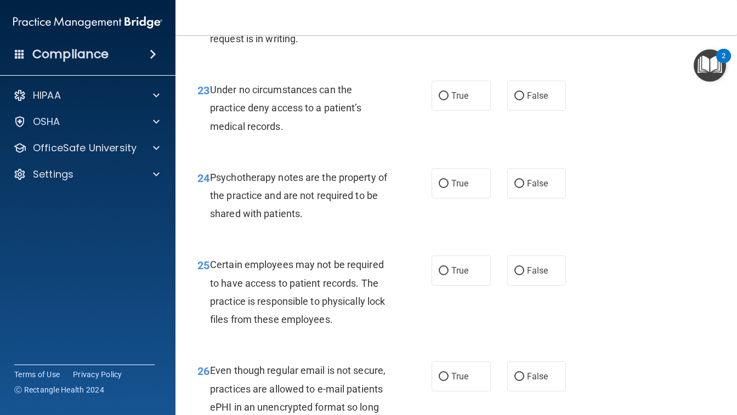
scroll to position [2627, 0]
click at [449, 22] on label "True" at bounding box center [461, 7] width 59 height 30
click at [449, 12] on input "True" at bounding box center [444, 8] width 10 height 8
radio input "true"
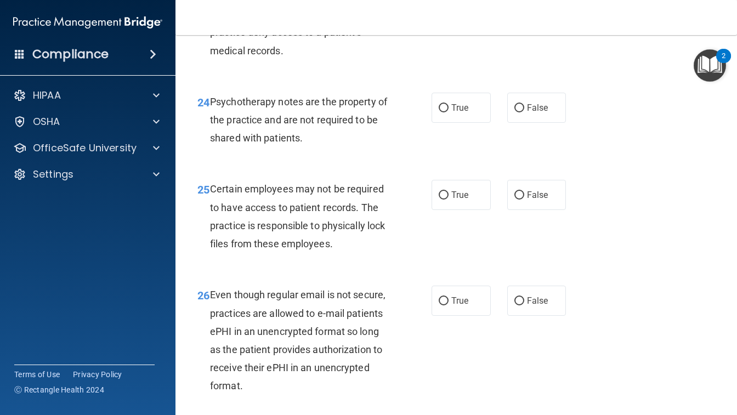
scroll to position [2703, 0]
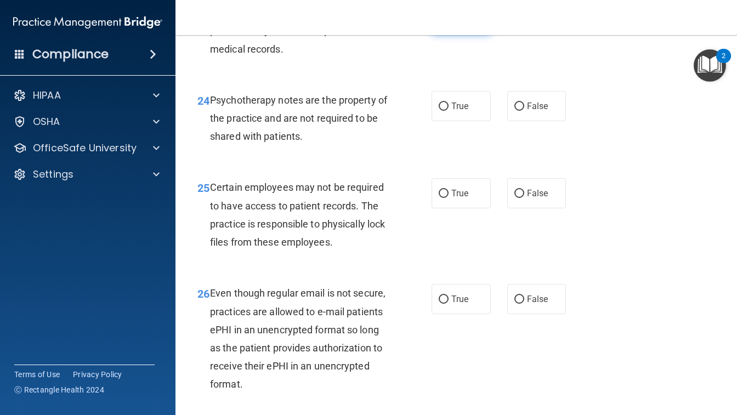
click at [457, 24] on span "True" at bounding box center [460, 18] width 17 height 10
click at [449, 23] on input "True" at bounding box center [444, 19] width 10 height 8
radio input "true"
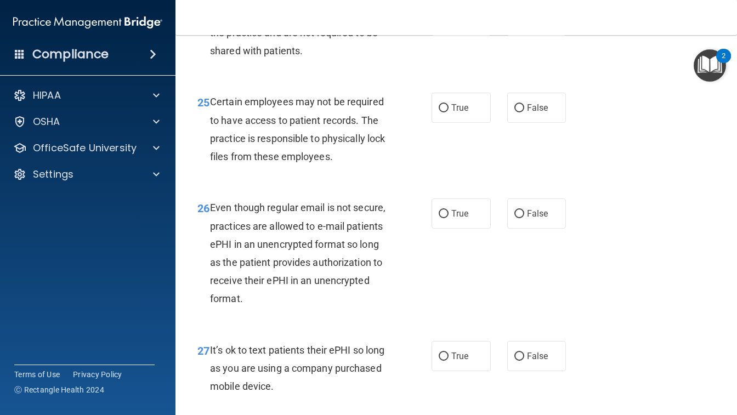
scroll to position [2790, 0]
click at [550, 35] on label "False" at bounding box center [537, 20] width 59 height 30
click at [525, 25] on input "False" at bounding box center [520, 20] width 10 height 8
radio input "true"
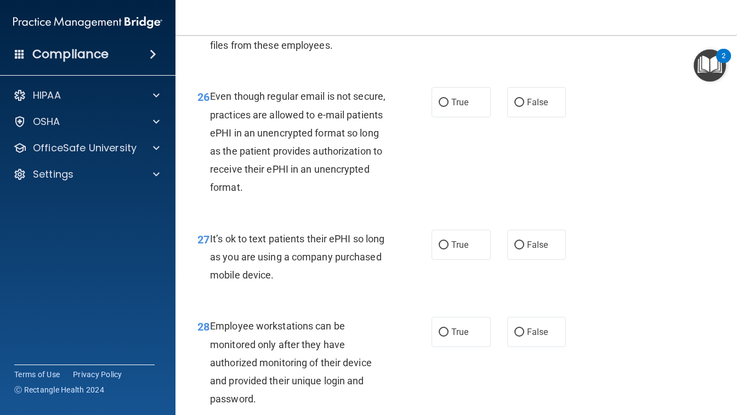
scroll to position [2901, 0]
radio input "true"
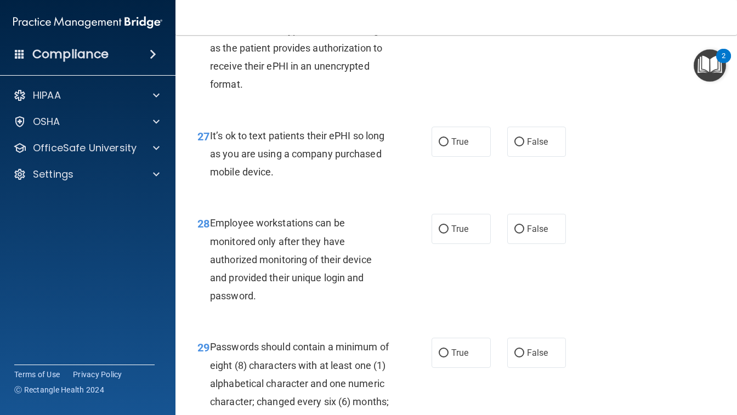
scroll to position [3005, 0]
radio input "true"
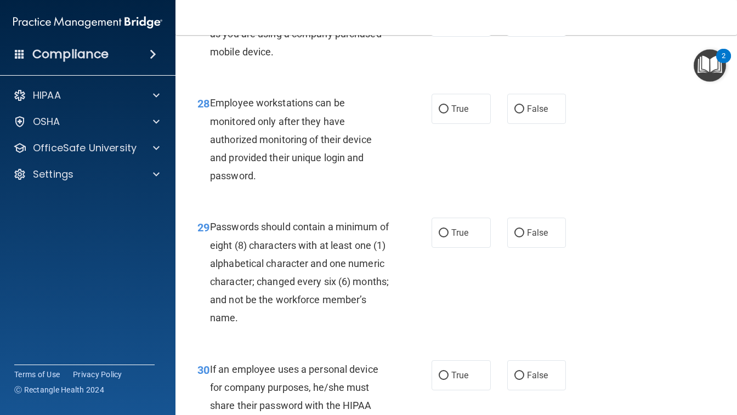
scroll to position [3126, 0]
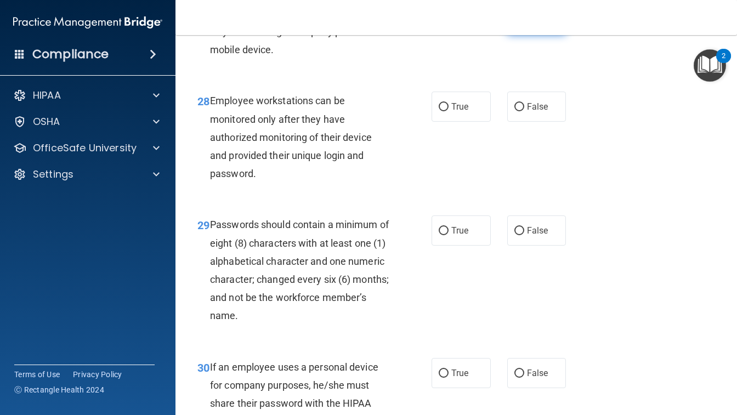
click at [551, 35] on label "False" at bounding box center [537, 19] width 59 height 30
click at [525, 24] on input "False" at bounding box center [520, 20] width 10 height 8
radio input "true"
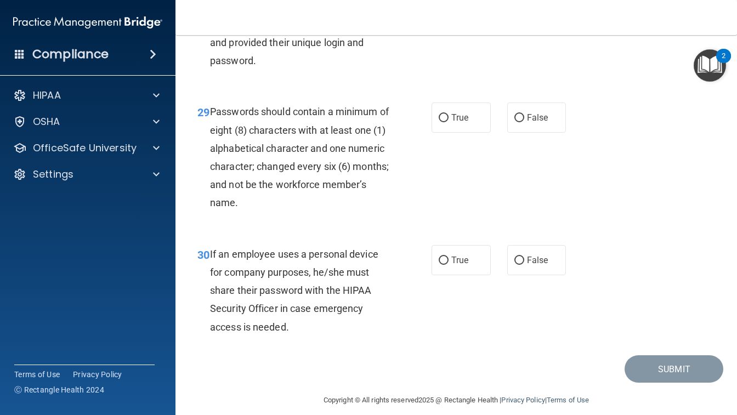
scroll to position [3243, 0]
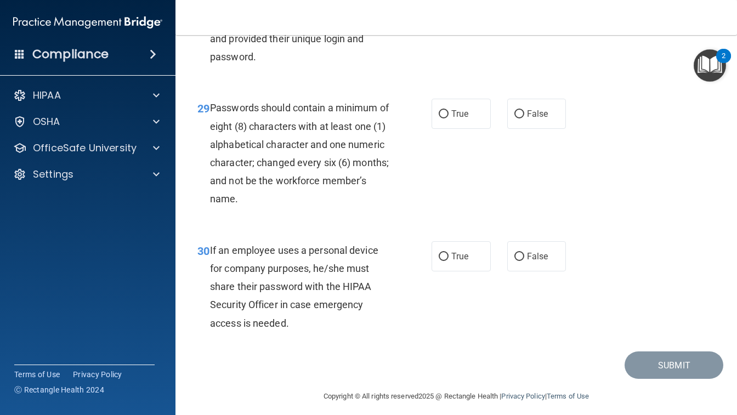
radio input "true"
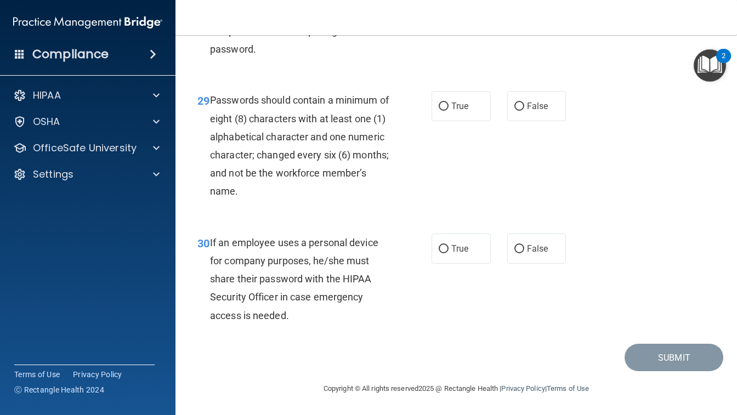
scroll to position [3324, 0]
click at [453, 112] on label "True" at bounding box center [461, 106] width 59 height 30
click at [449, 111] on input "True" at bounding box center [444, 107] width 10 height 8
radio input "true"
click at [529, 250] on span "False" at bounding box center [537, 249] width 21 height 10
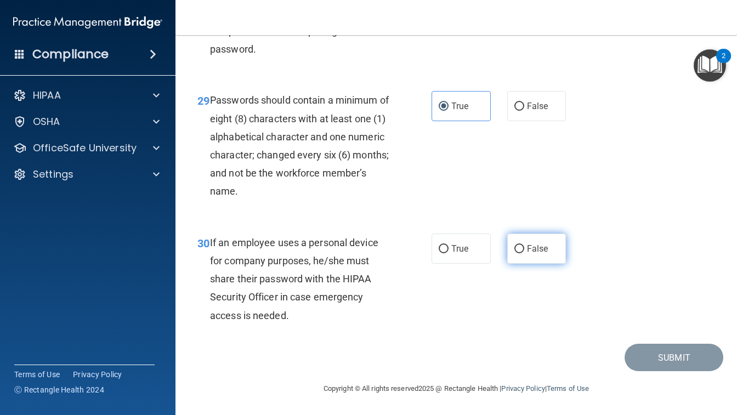
click at [525, 250] on input "False" at bounding box center [520, 249] width 10 height 8
radio input "true"
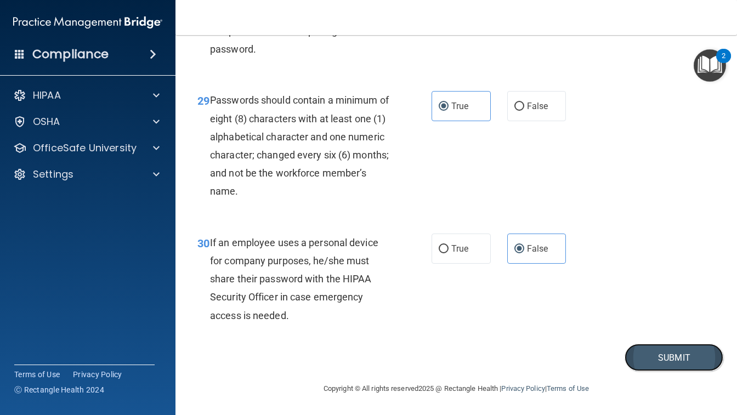
click at [680, 359] on button "Submit" at bounding box center [674, 358] width 99 height 28
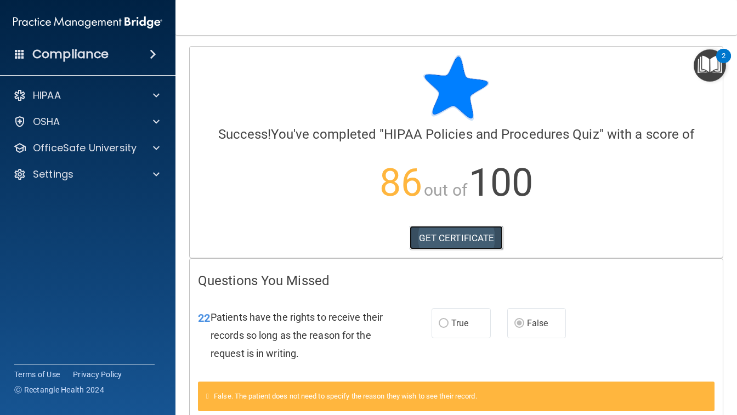
click at [452, 239] on link "GET CERTIFICATE" at bounding box center [457, 238] width 94 height 24
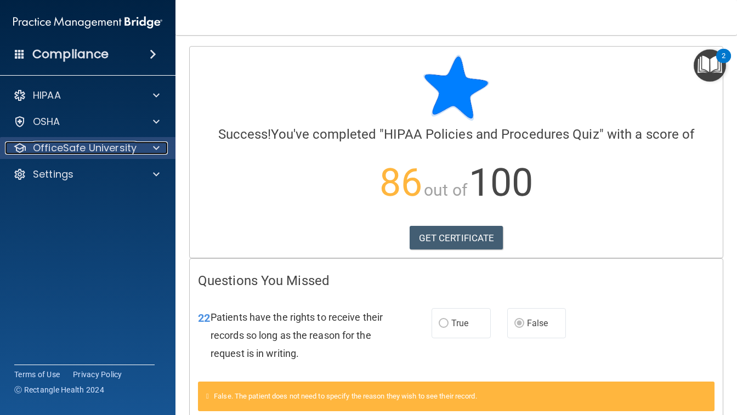
click at [125, 150] on p "OfficeSafe University" at bounding box center [85, 148] width 104 height 13
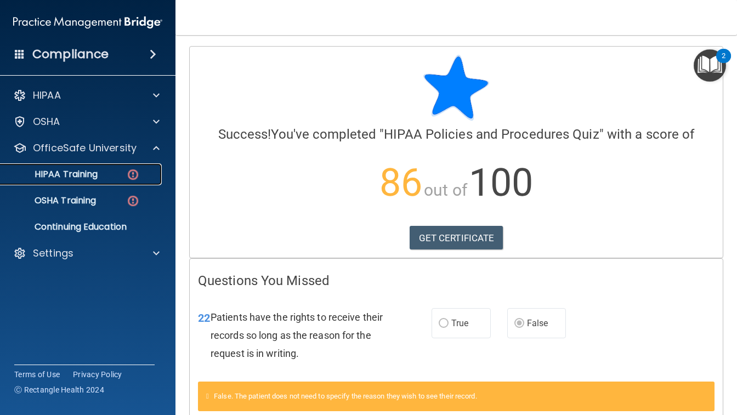
click at [66, 177] on p "HIPAA Training" at bounding box center [52, 174] width 91 height 11
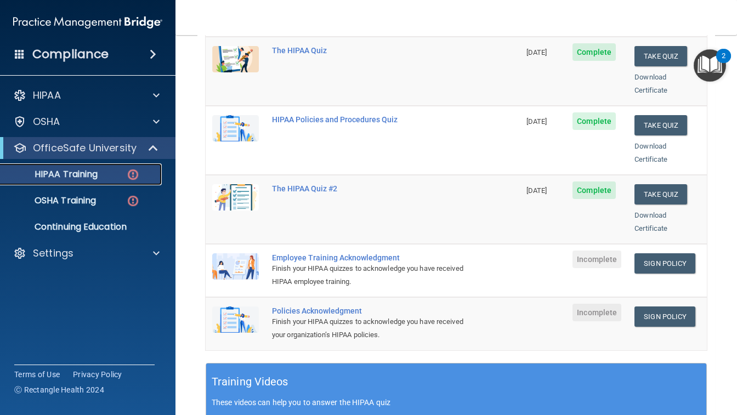
scroll to position [171, 0]
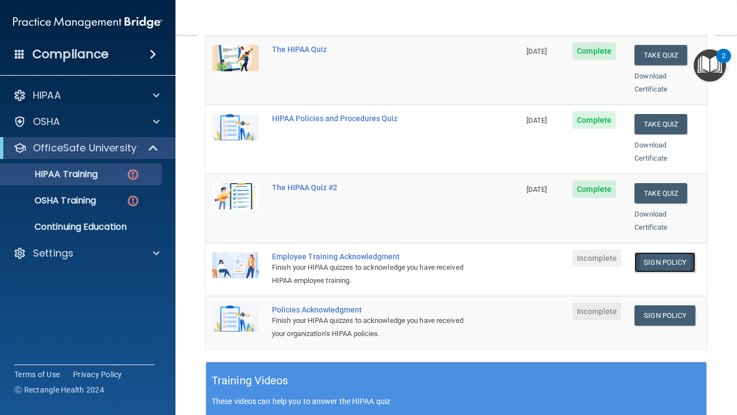
click at [666, 252] on link "Sign Policy" at bounding box center [665, 262] width 61 height 20
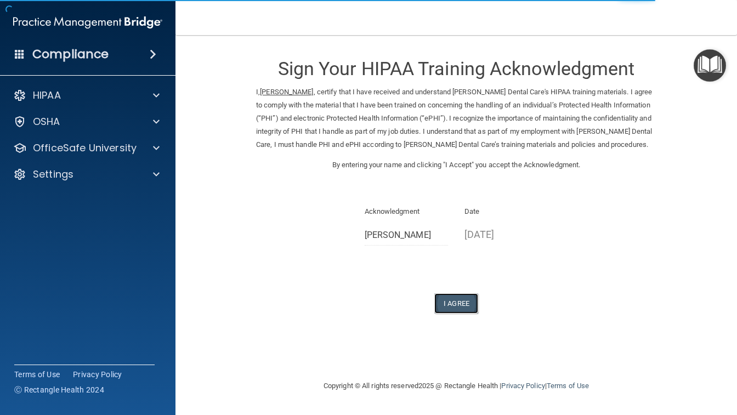
click at [459, 302] on button "I Agree" at bounding box center [457, 304] width 44 height 20
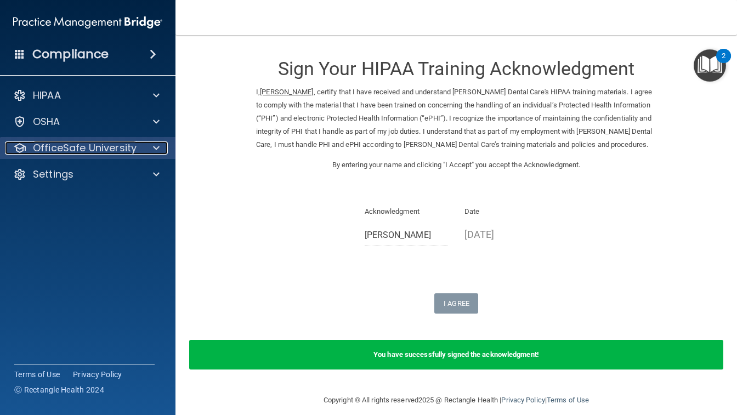
click at [78, 147] on p "OfficeSafe University" at bounding box center [85, 148] width 104 height 13
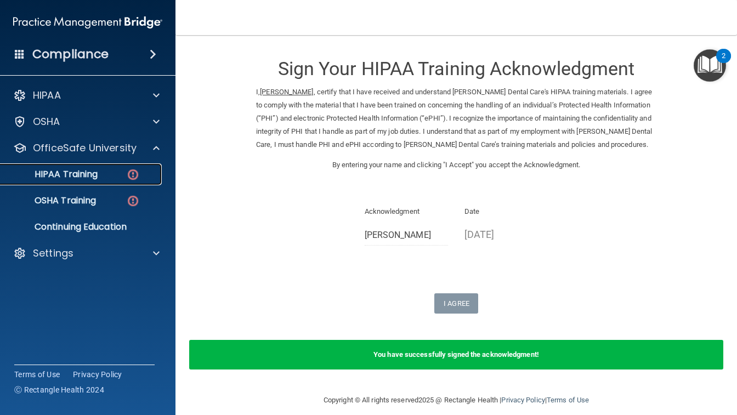
click at [83, 175] on p "HIPAA Training" at bounding box center [52, 174] width 91 height 11
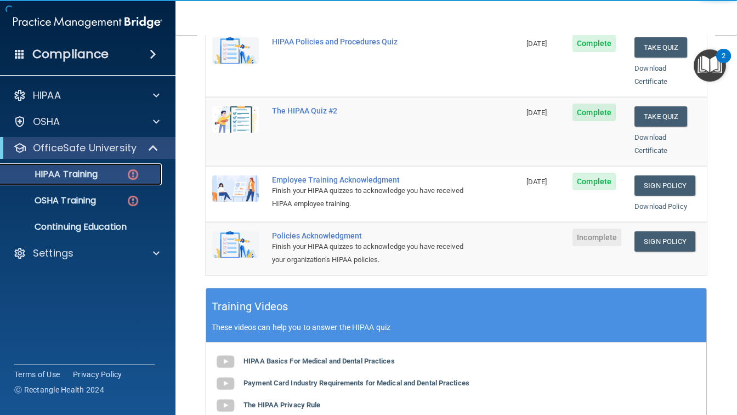
scroll to position [249, 0]
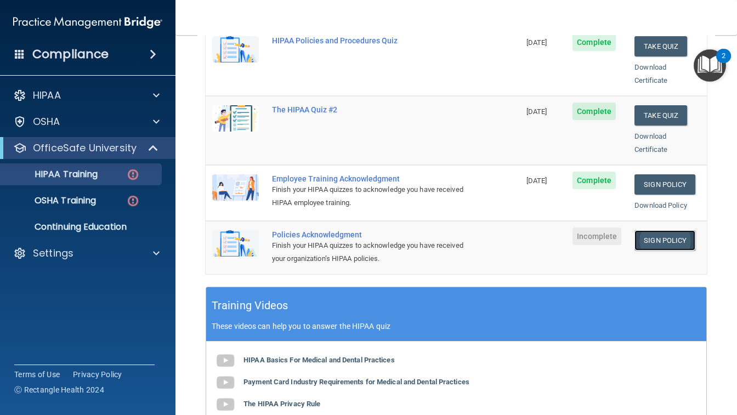
click at [669, 230] on link "Sign Policy" at bounding box center [665, 240] width 61 height 20
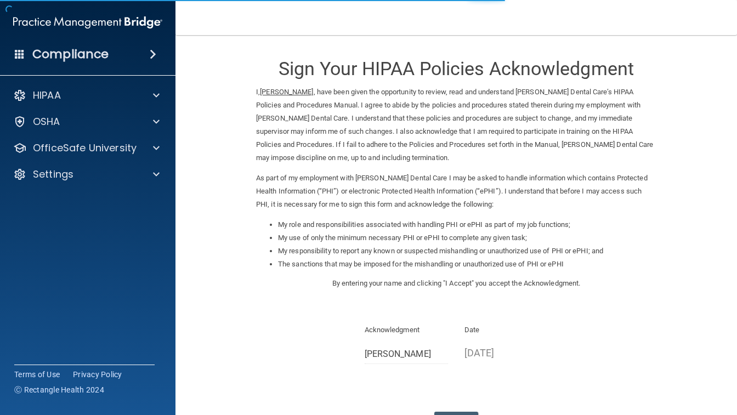
scroll to position [87, 0]
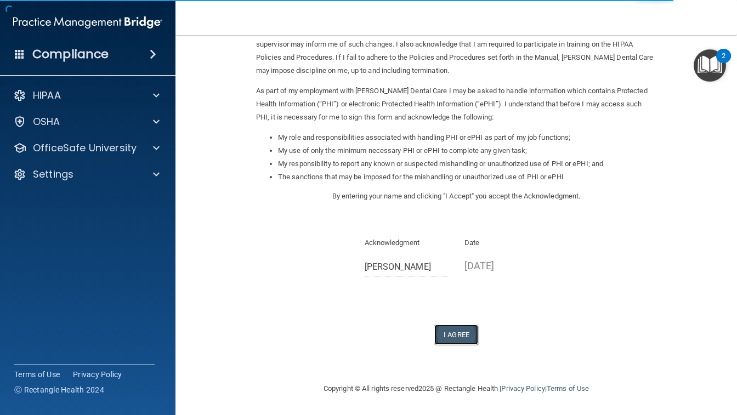
click at [461, 336] on button "I Agree" at bounding box center [457, 335] width 44 height 20
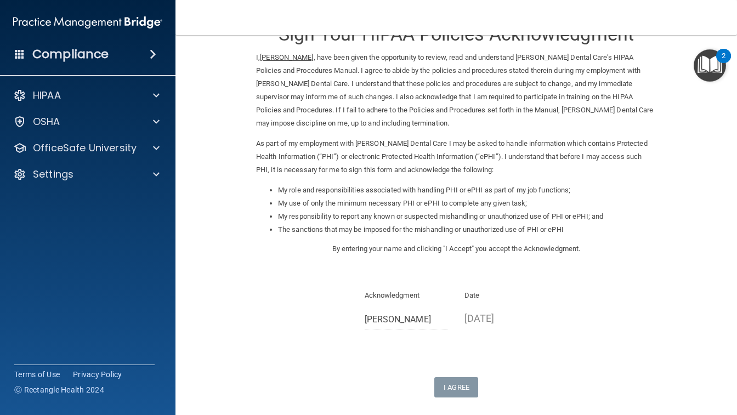
scroll to position [0, 0]
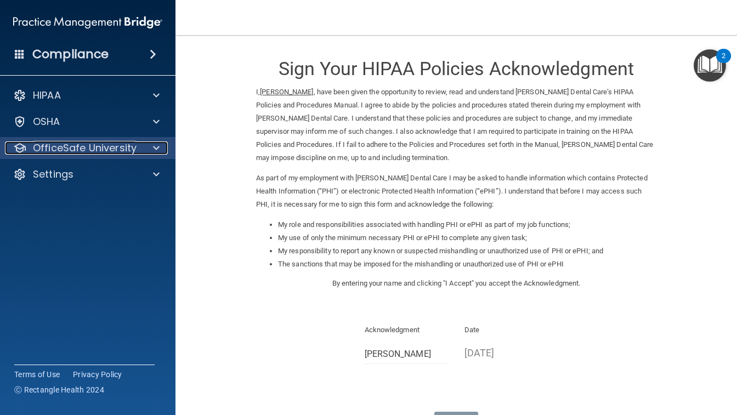
click at [78, 145] on p "OfficeSafe University" at bounding box center [85, 148] width 104 height 13
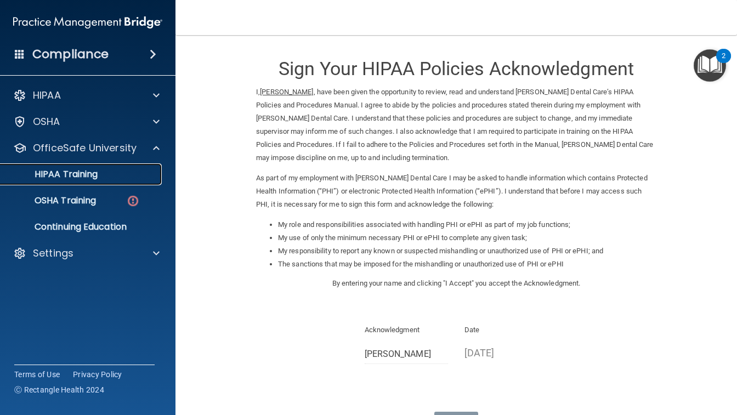
click at [92, 172] on p "HIPAA Training" at bounding box center [52, 174] width 91 height 11
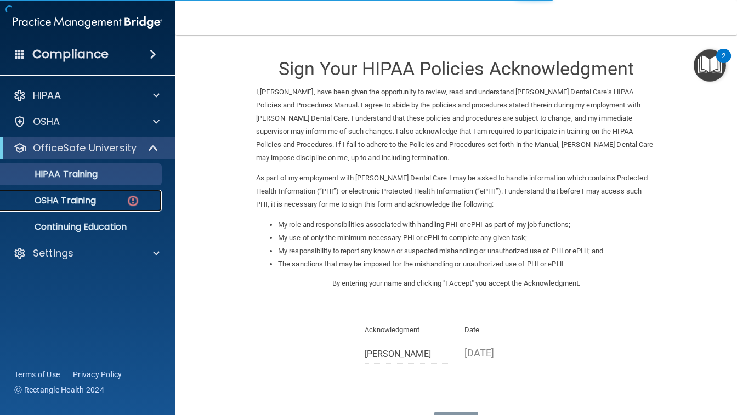
click at [88, 200] on p "OSHA Training" at bounding box center [51, 200] width 89 height 11
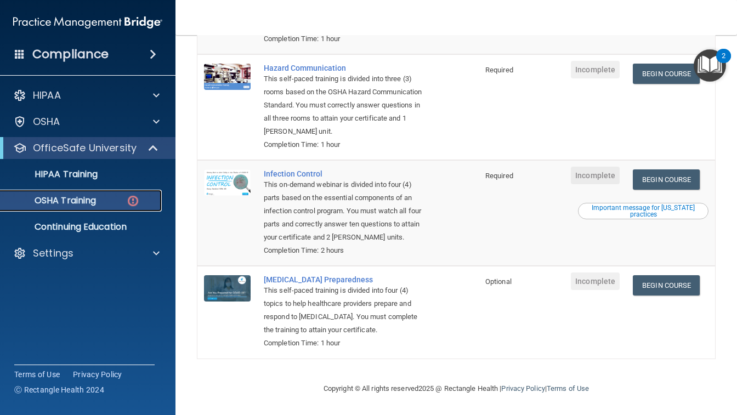
scroll to position [233, 0]
click at [71, 176] on p "HIPAA Training" at bounding box center [52, 174] width 91 height 11
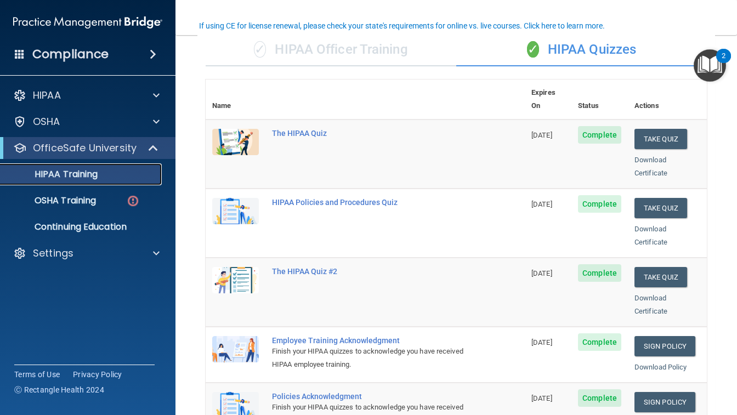
scroll to position [85, 0]
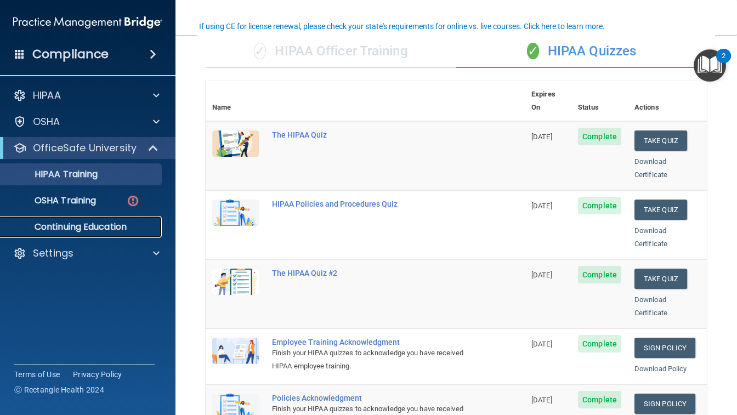
click at [100, 223] on p "Continuing Education" at bounding box center [82, 227] width 150 height 11
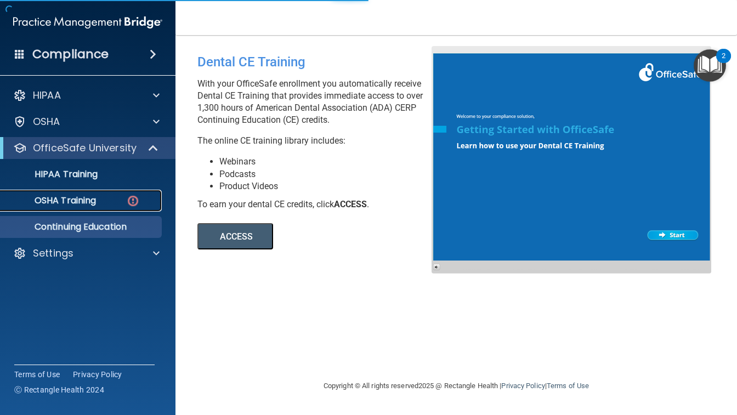
click at [72, 204] on p "OSHA Training" at bounding box center [51, 200] width 89 height 11
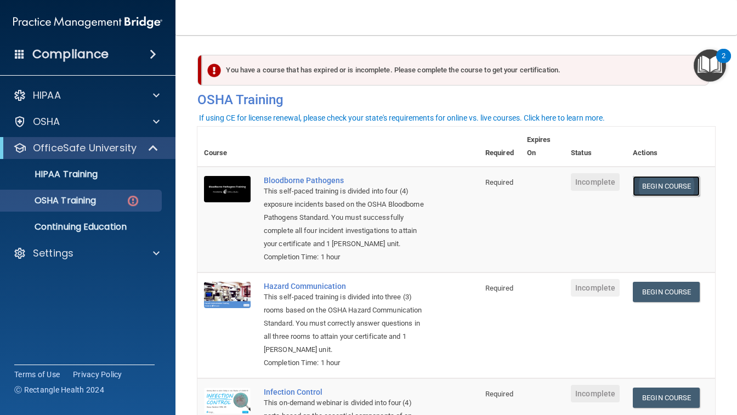
click at [677, 190] on link "Begin Course" at bounding box center [666, 186] width 67 height 20
